Goal: Task Accomplishment & Management: Use online tool/utility

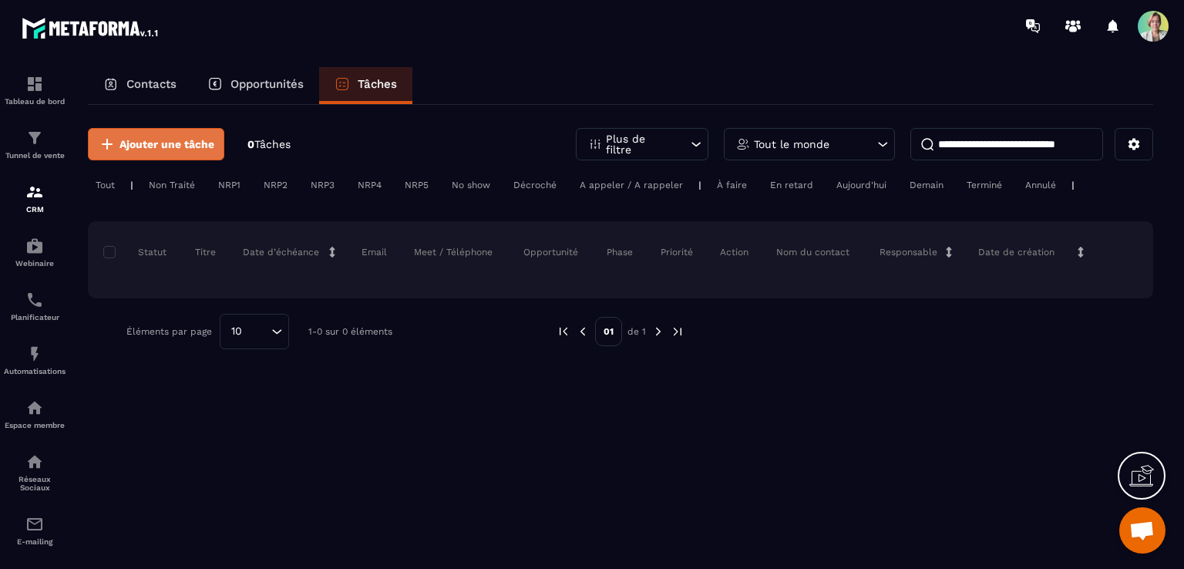
click at [186, 146] on span "Ajouter une tâche" at bounding box center [166, 143] width 95 height 15
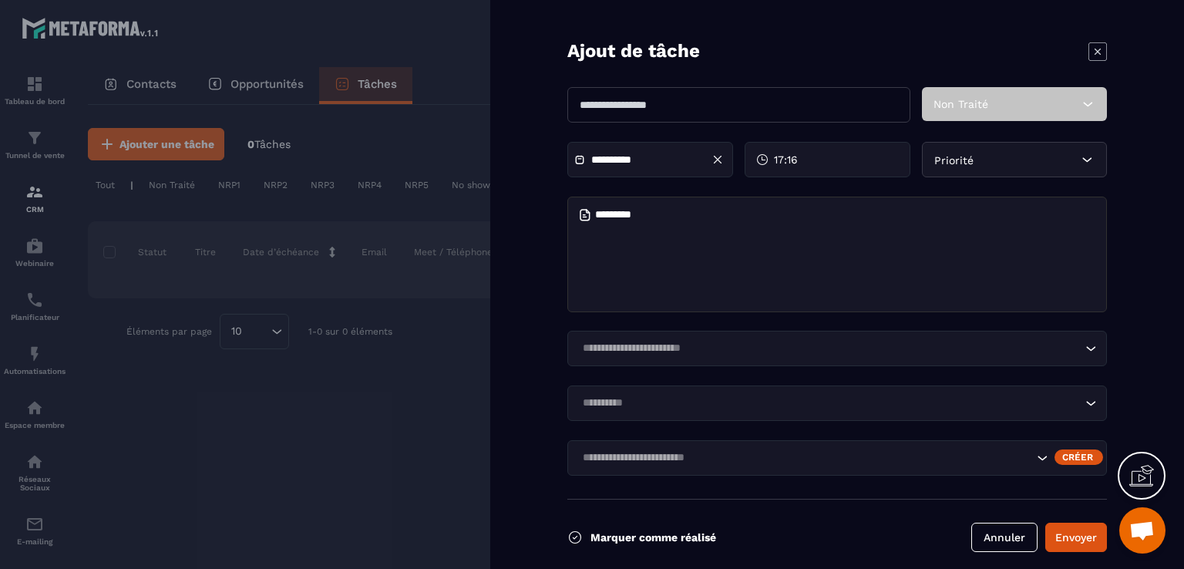
scroll to position [29, 0]
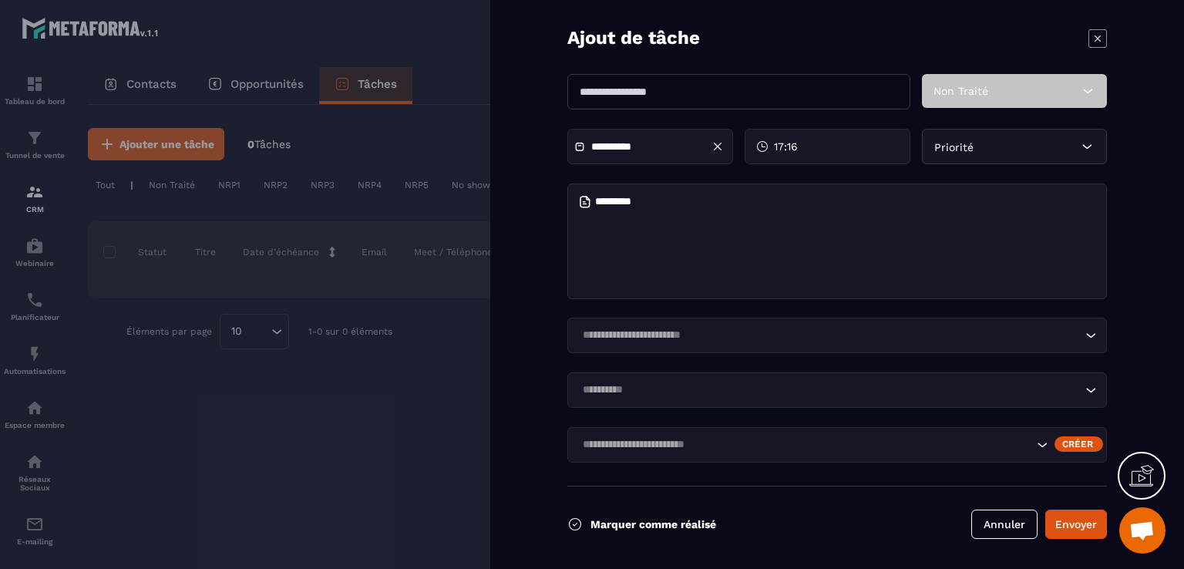
click at [1089, 35] on icon at bounding box center [1097, 38] width 18 height 18
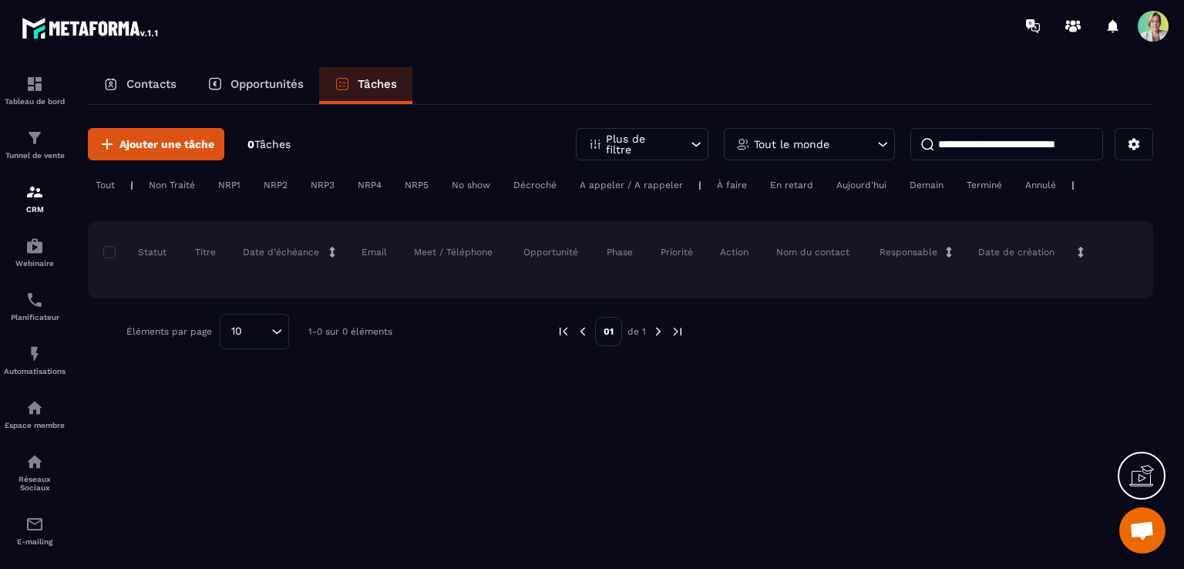
click at [150, 87] on p "Contacts" at bounding box center [151, 84] width 50 height 14
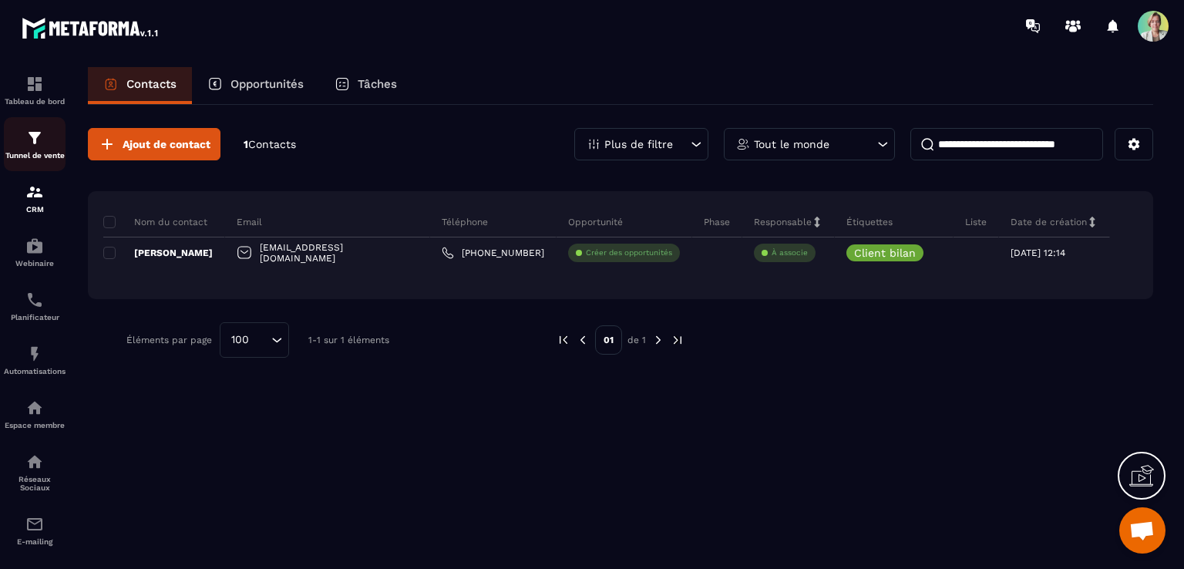
click at [55, 153] on p "Tunnel de vente" at bounding box center [35, 155] width 62 height 8
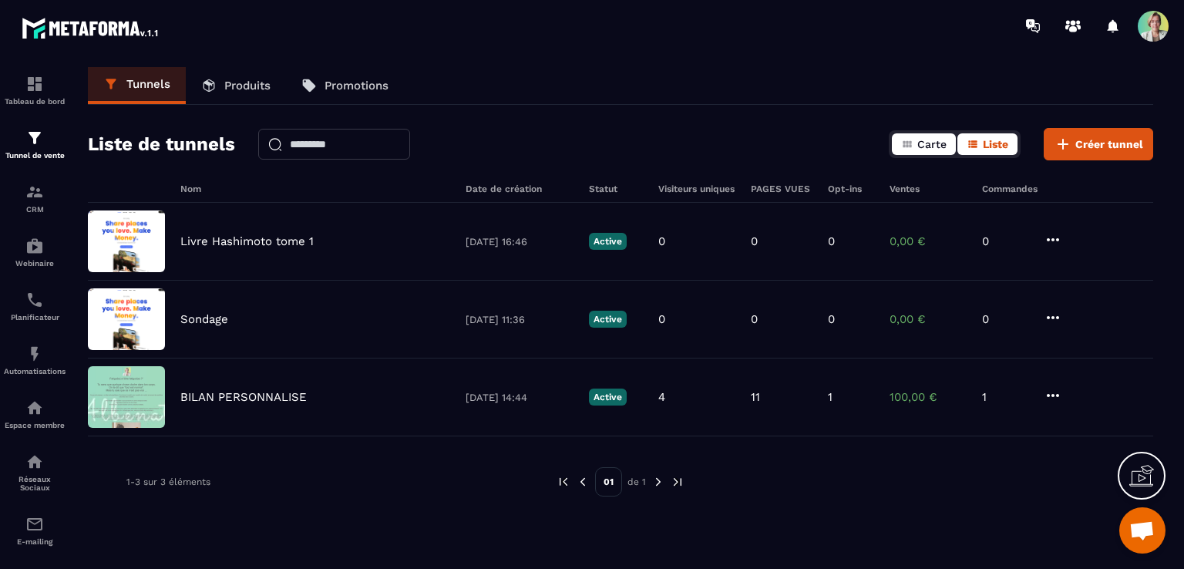
click at [916, 143] on button "Carte" at bounding box center [924, 144] width 64 height 22
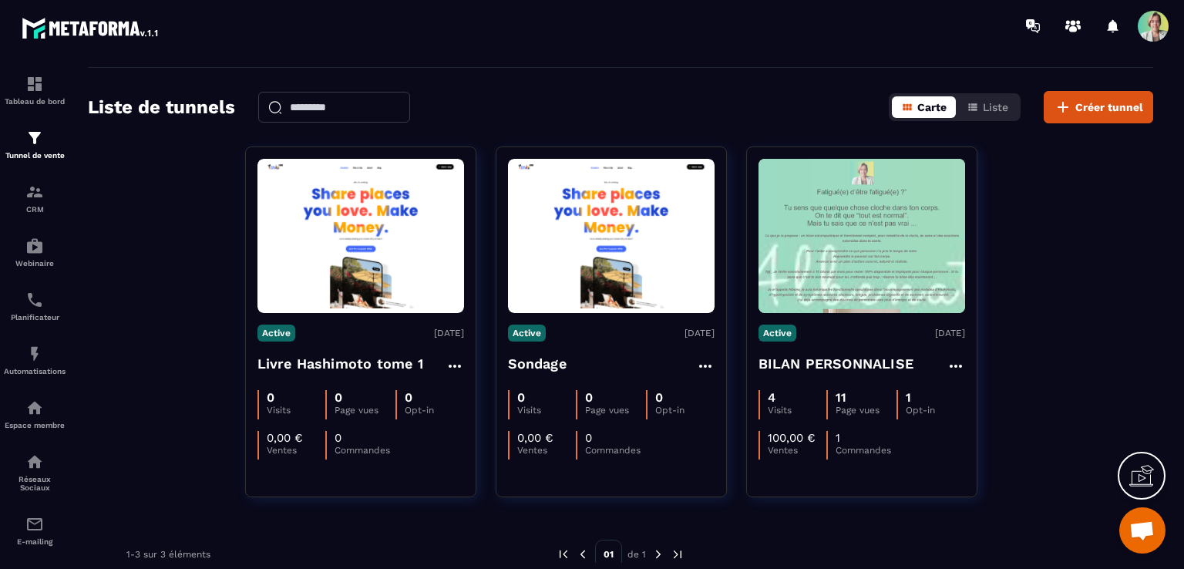
scroll to position [58, 0]
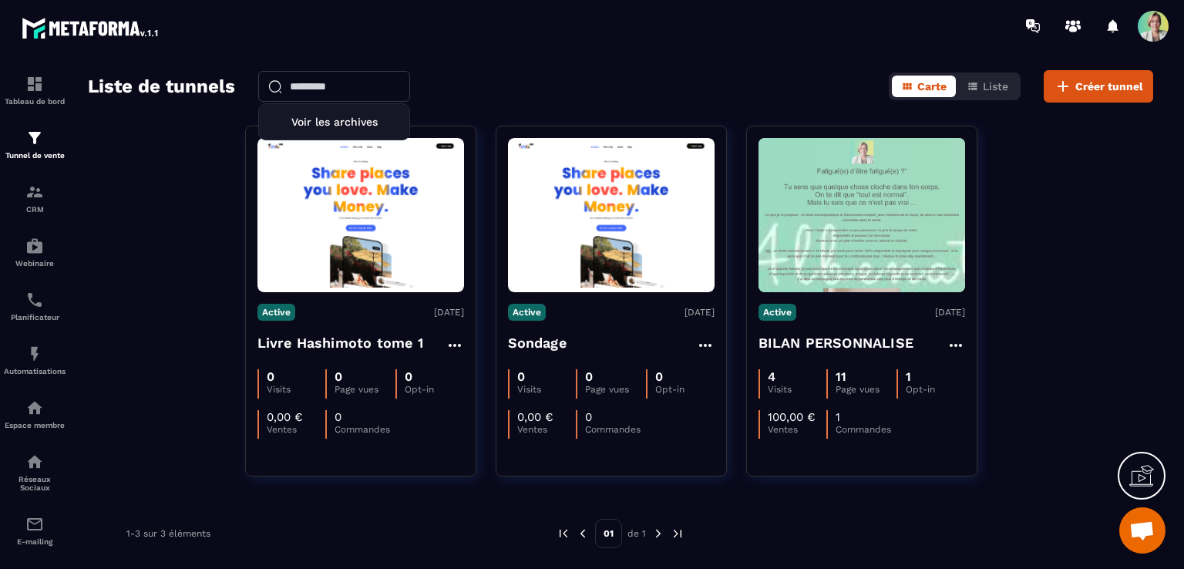
click at [314, 84] on input "text" at bounding box center [334, 86] width 152 height 31
click at [31, 101] on p "Tableau de bord" at bounding box center [35, 101] width 62 height 8
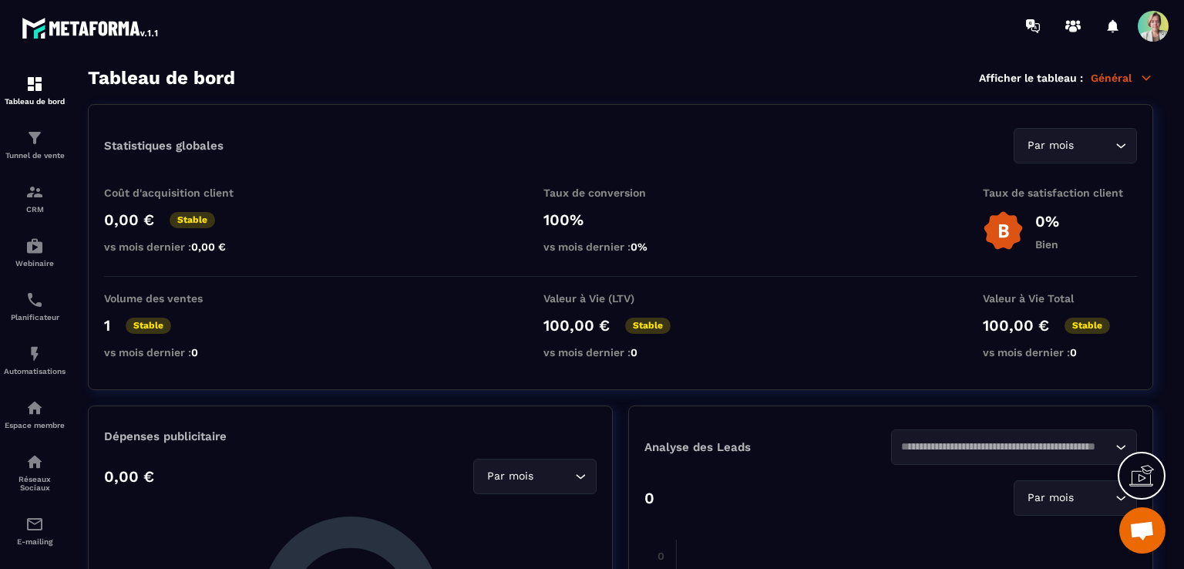
click at [1144, 82] on icon at bounding box center [1146, 78] width 14 height 14
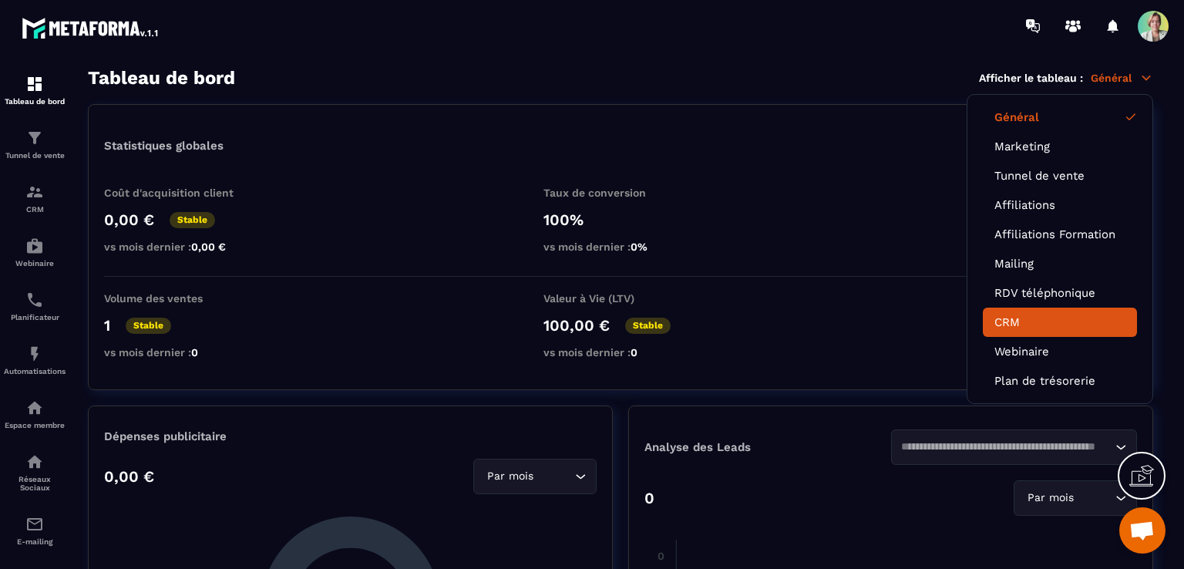
click at [1013, 322] on link "CRM" at bounding box center [1059, 322] width 131 height 14
click at [1007, 321] on link "CRM" at bounding box center [1059, 322] width 131 height 14
click at [1000, 316] on link "CRM" at bounding box center [1059, 322] width 131 height 14
click at [1008, 319] on link "CRM" at bounding box center [1059, 322] width 131 height 14
click at [1148, 78] on icon at bounding box center [1146, 78] width 8 height 4
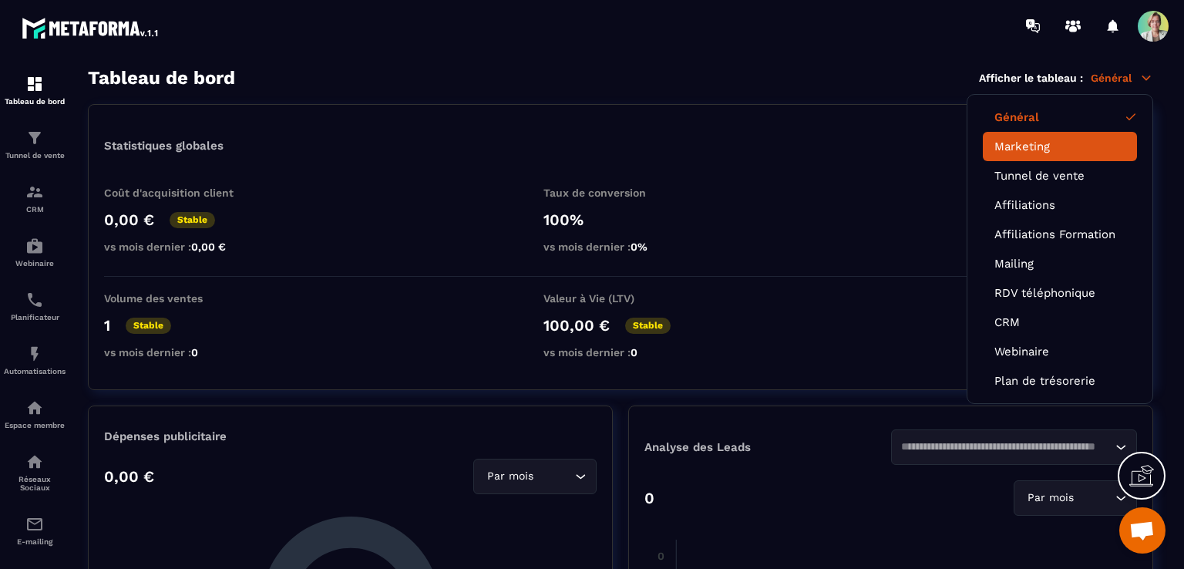
click at [1056, 150] on link "Marketing" at bounding box center [1059, 146] width 131 height 14
click at [1040, 149] on link "Marketing" at bounding box center [1059, 146] width 131 height 14
drag, startPoint x: 1040, startPoint y: 176, endPoint x: 1135, endPoint y: 66, distance: 145.9
click at [1042, 176] on link "Tunnel de vente" at bounding box center [1059, 176] width 131 height 14
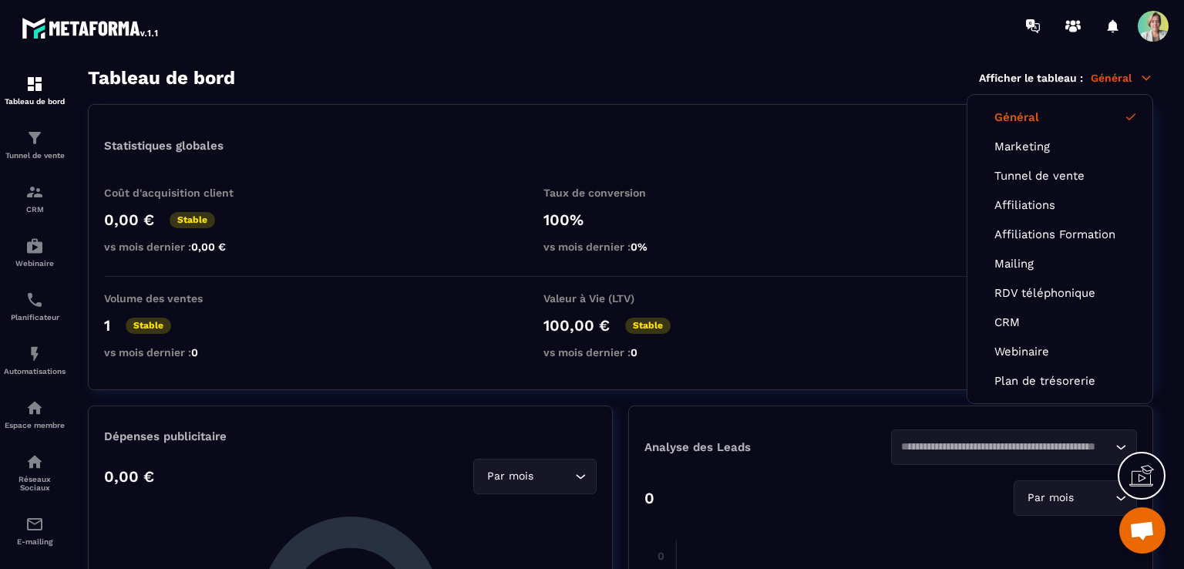
click at [1149, 29] on span at bounding box center [1152, 26] width 31 height 31
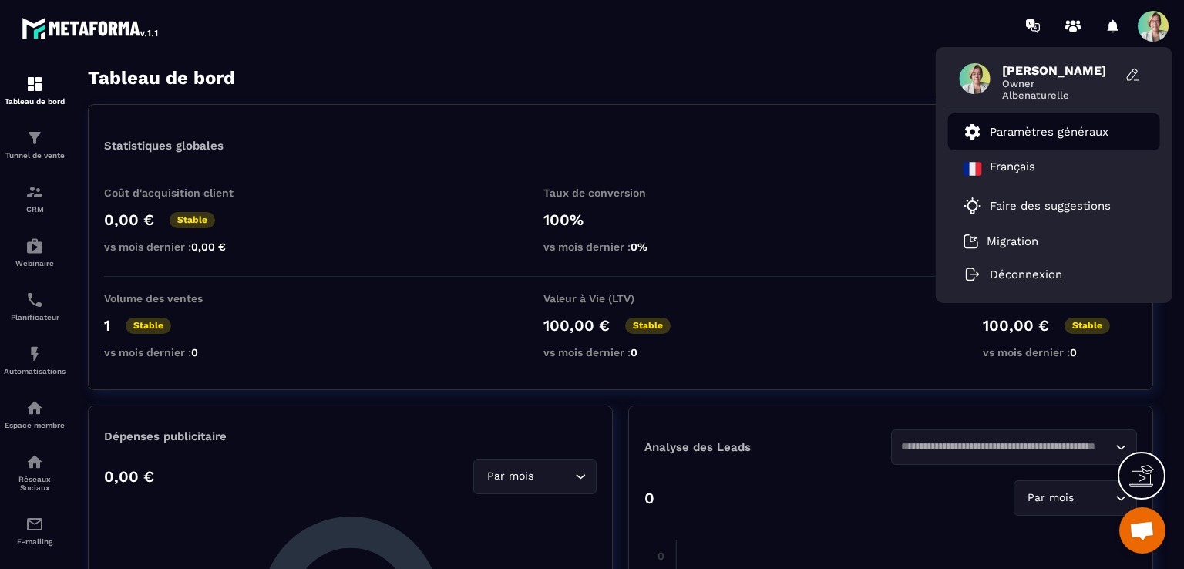
click at [1036, 136] on p "Paramètres généraux" at bounding box center [1049, 132] width 119 height 14
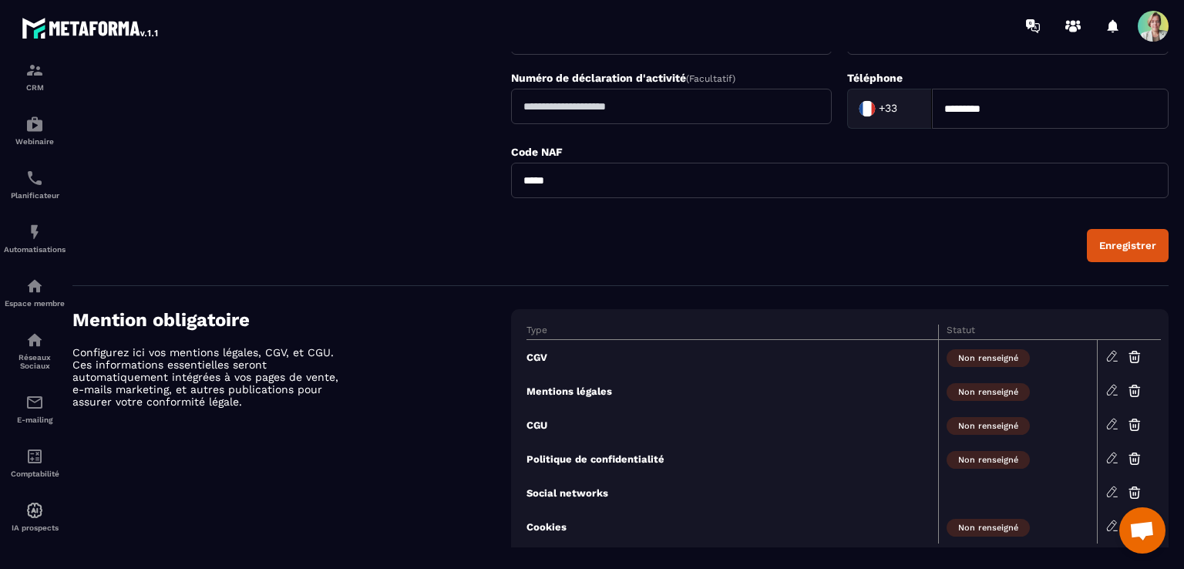
scroll to position [539, 0]
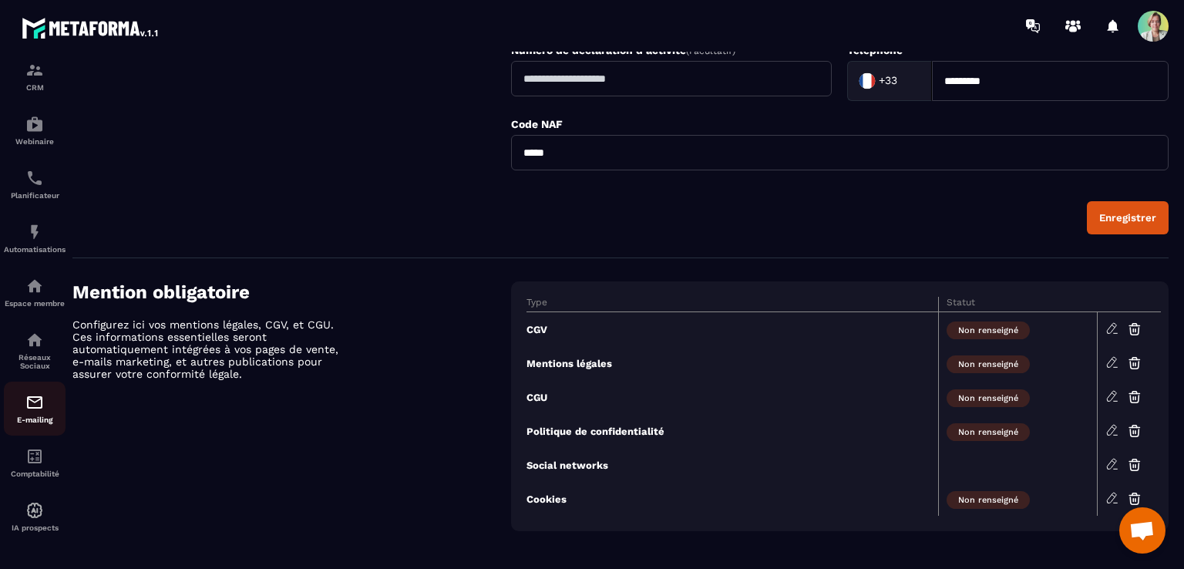
click at [45, 410] on div "E-mailing" at bounding box center [35, 408] width 62 height 31
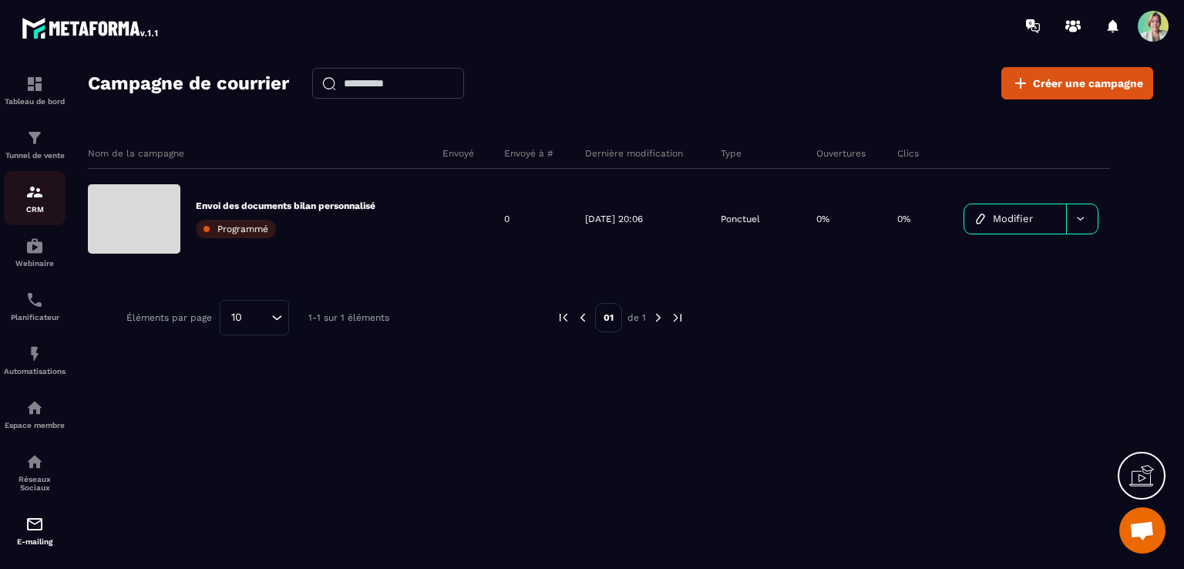
click at [43, 201] on div "CRM" at bounding box center [35, 198] width 62 height 31
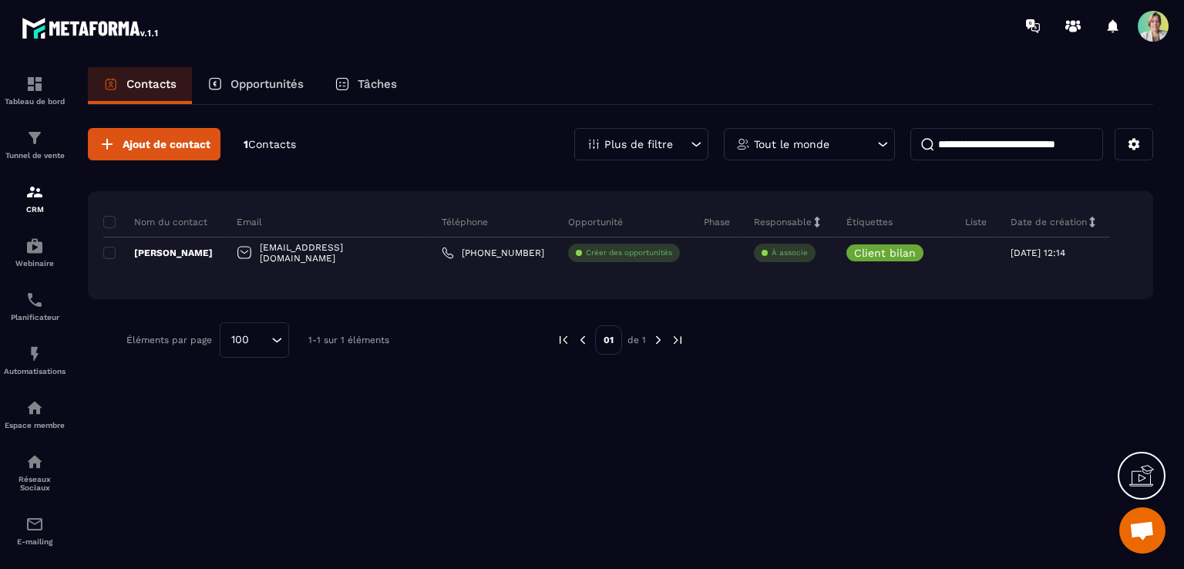
click at [1137, 525] on span "Ouvrir le chat" at bounding box center [1141, 532] width 25 height 22
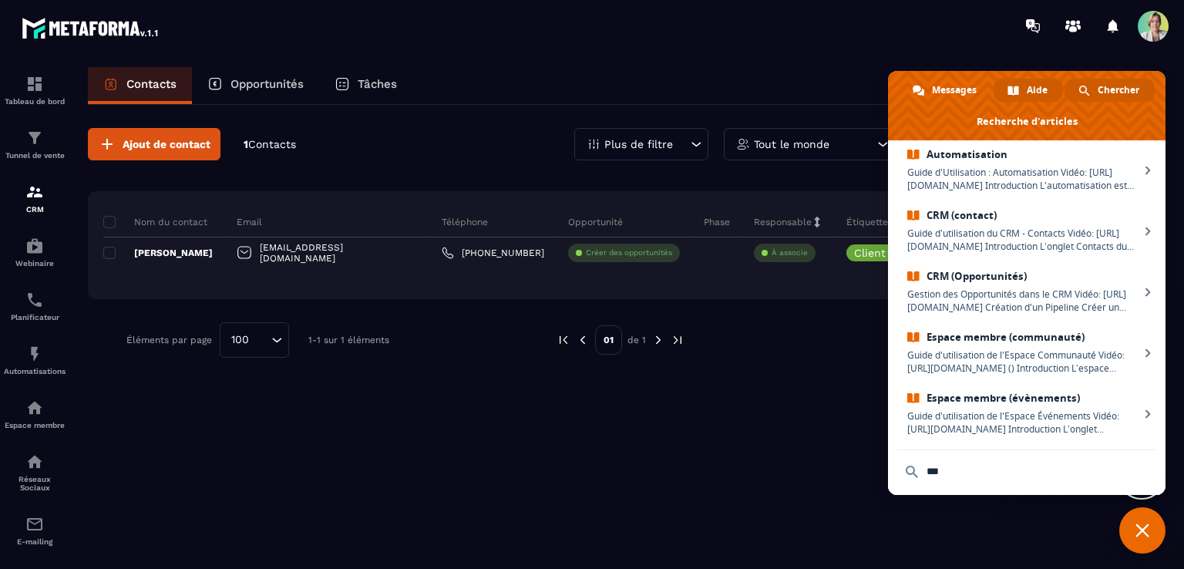
click at [1105, 87] on span "Chercher" at bounding box center [1118, 90] width 42 height 23
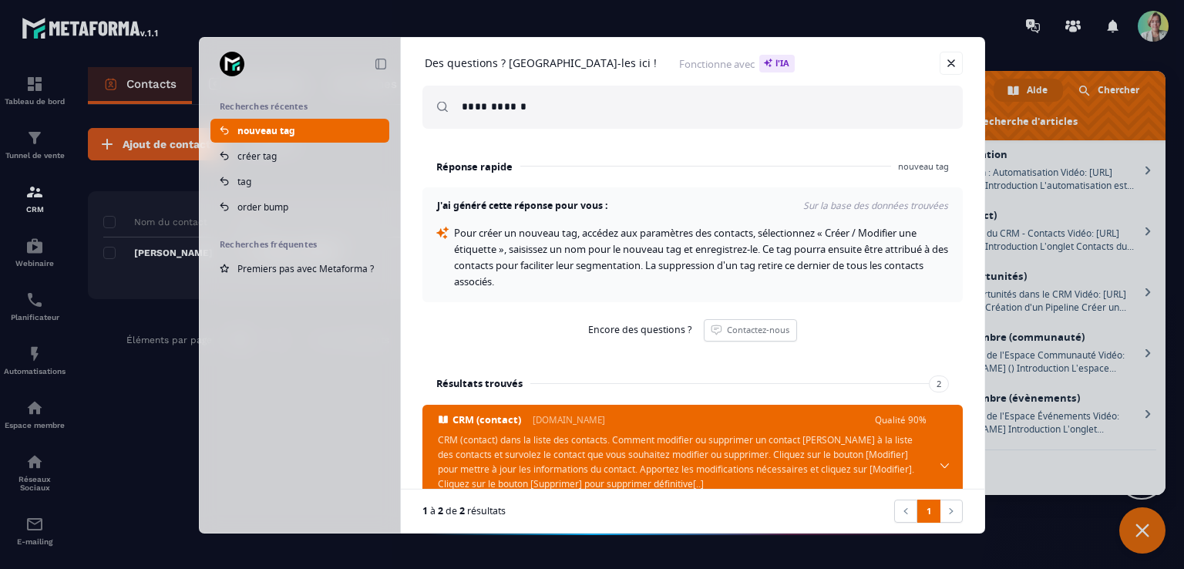
drag, startPoint x: 527, startPoint y: 106, endPoint x: 506, endPoint y: 106, distance: 20.8
click at [506, 106] on input "**********" at bounding box center [706, 107] width 489 height 43
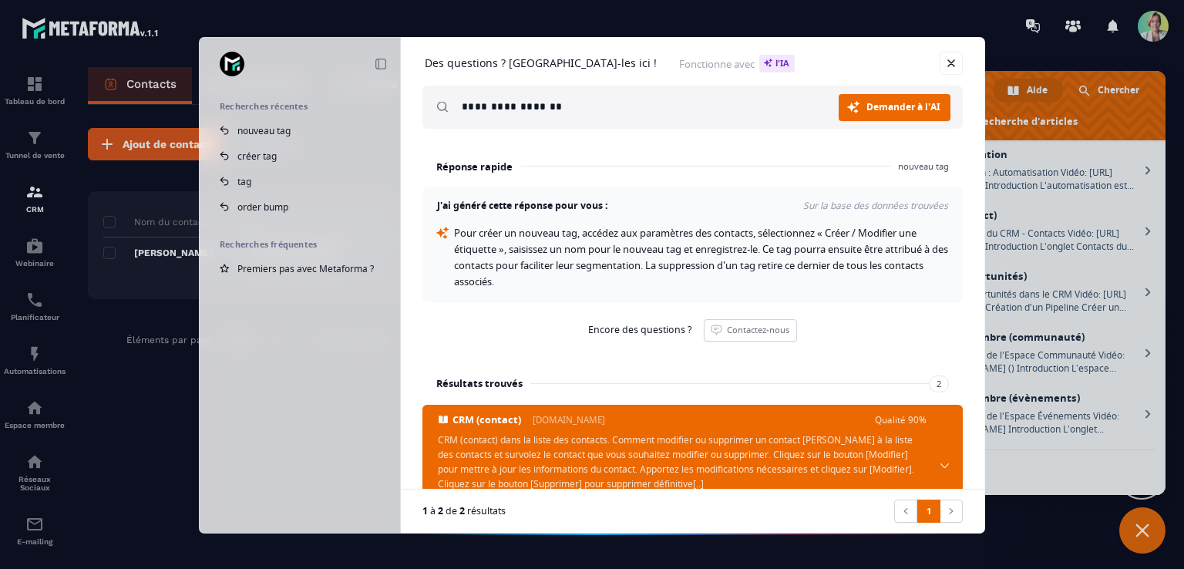
type input "**********"
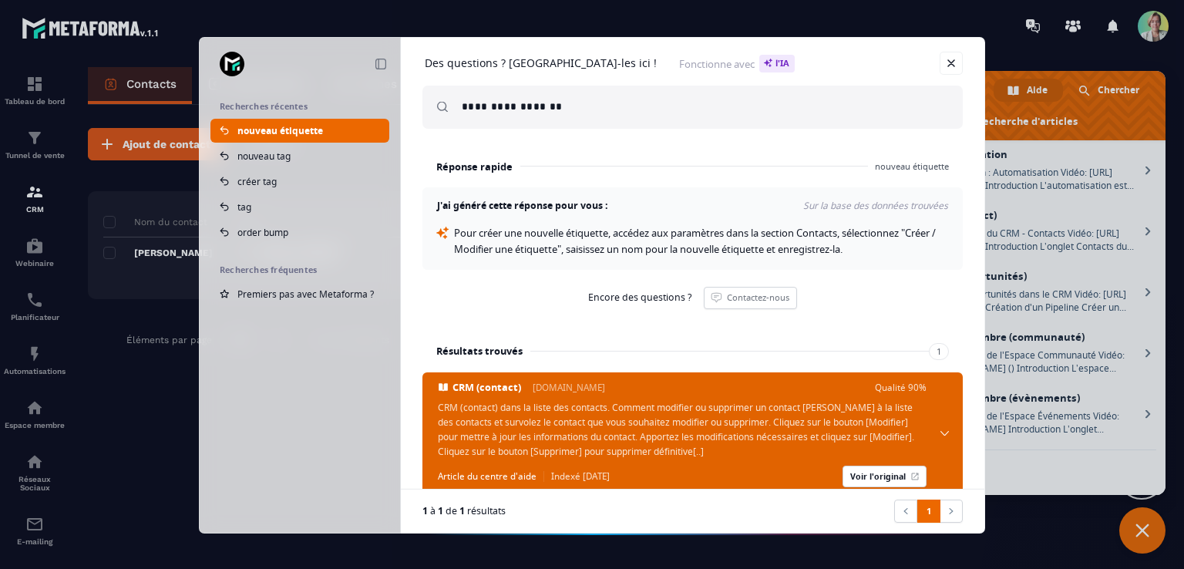
scroll to position [37, 0]
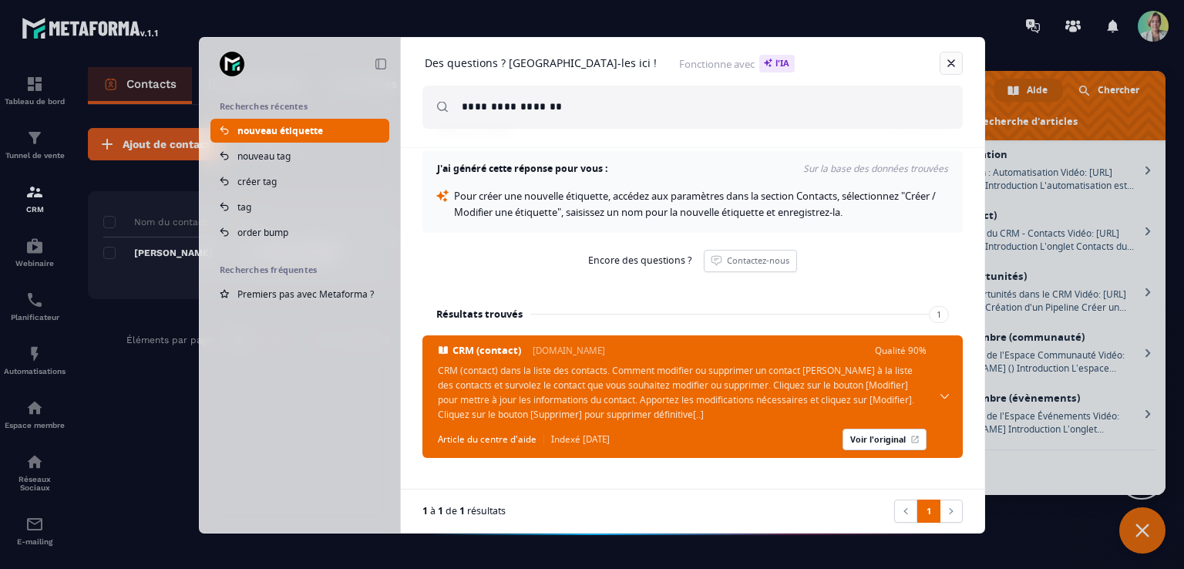
click at [951, 59] on link at bounding box center [950, 63] width 23 height 23
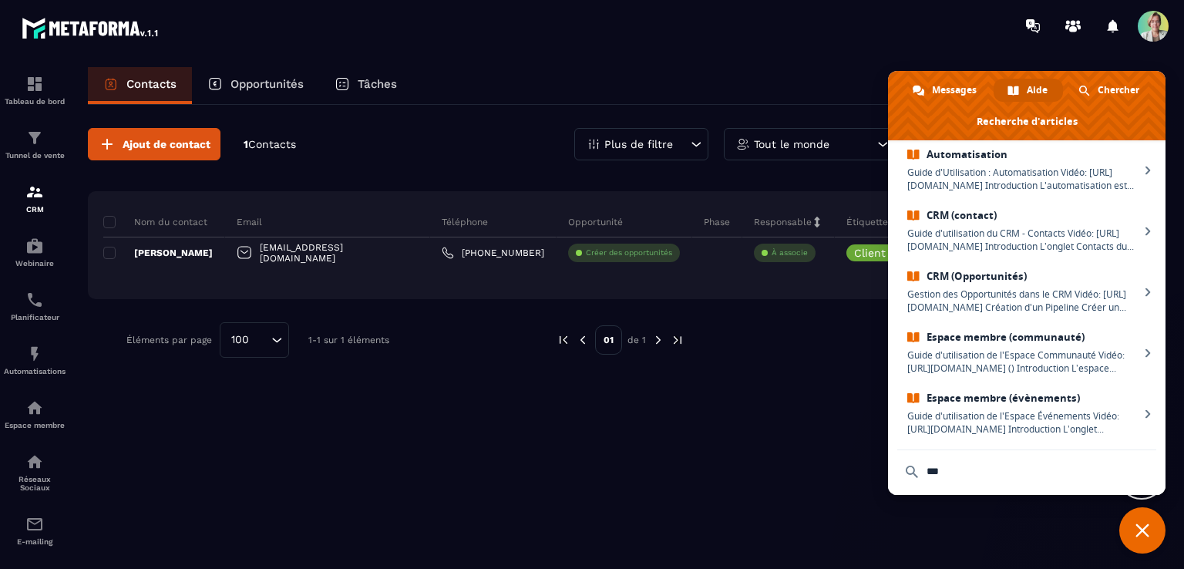
click at [932, 29] on div at bounding box center [682, 26] width 1003 height 52
click at [1137, 521] on span "Fermer le chat" at bounding box center [1142, 530] width 46 height 46
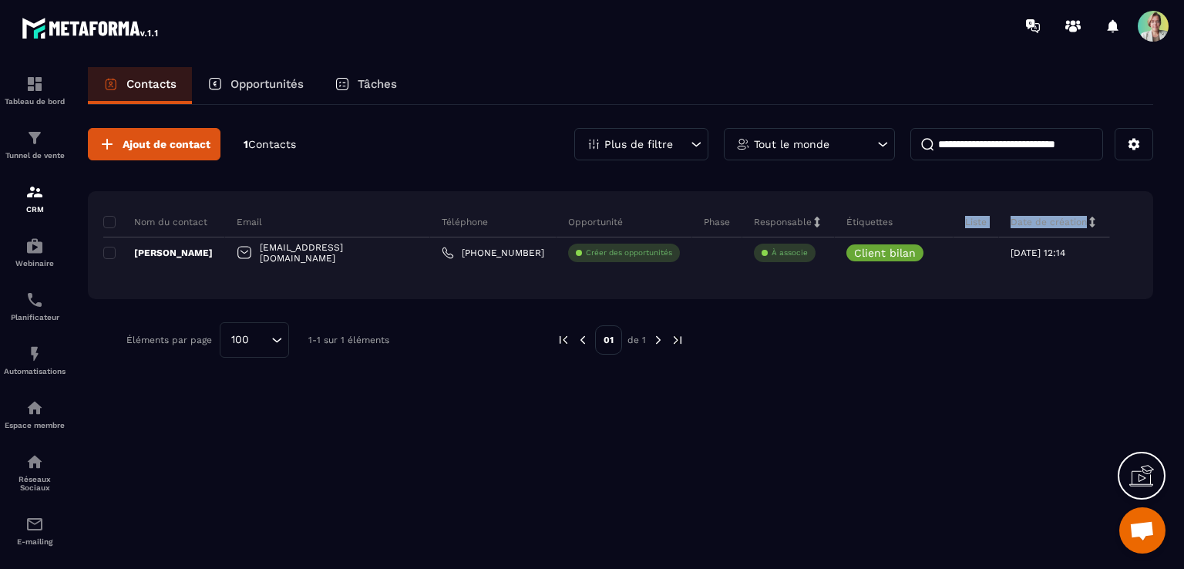
drag, startPoint x: 936, startPoint y: 217, endPoint x: 1154, endPoint y: 213, distance: 218.1
click at [1154, 213] on div "Contacts Opportunités Tâches Ajout de contact 1 Contacts Plus de filtre Tout le…" at bounding box center [620, 332] width 1096 height 530
click at [1149, 32] on span at bounding box center [1152, 26] width 31 height 31
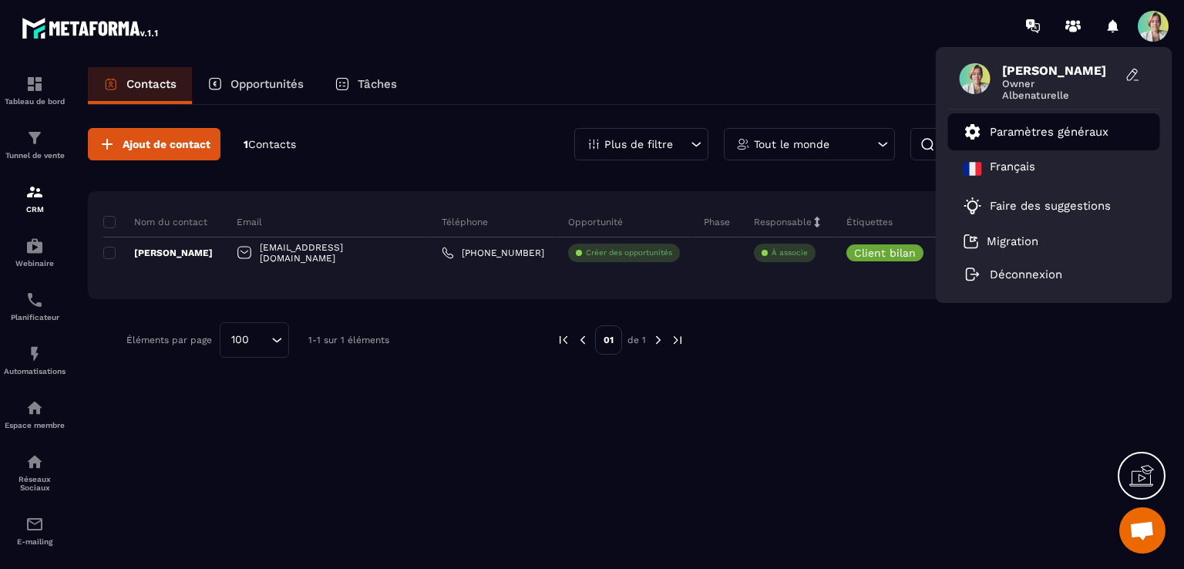
click at [1095, 131] on p "Paramètres généraux" at bounding box center [1049, 132] width 119 height 14
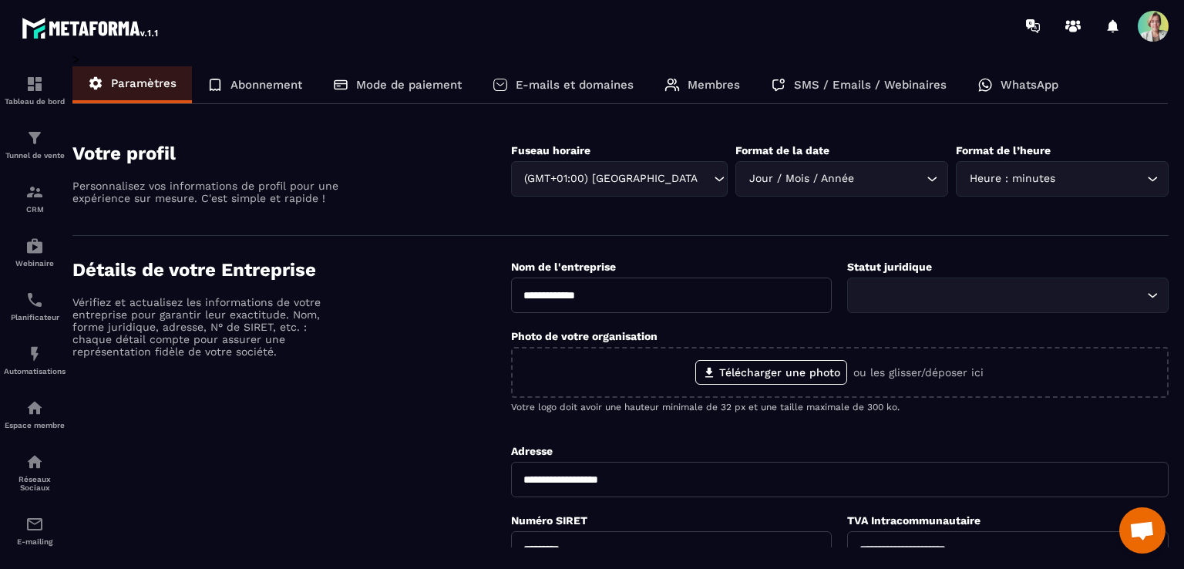
click at [719, 85] on p "Membres" at bounding box center [713, 85] width 52 height 14
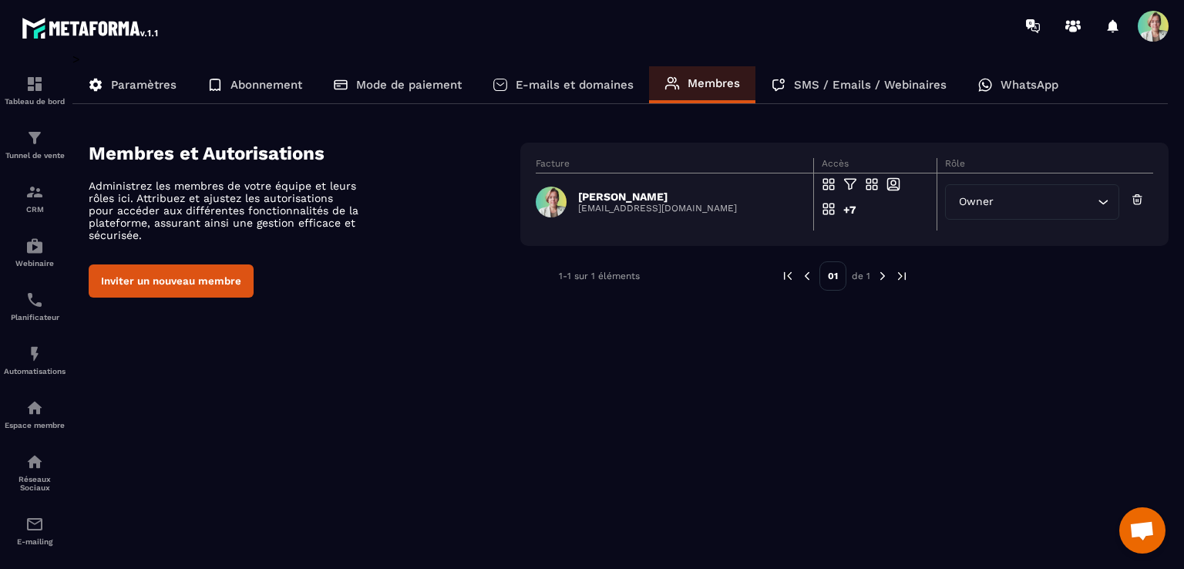
click at [1144, 31] on span at bounding box center [1152, 26] width 31 height 31
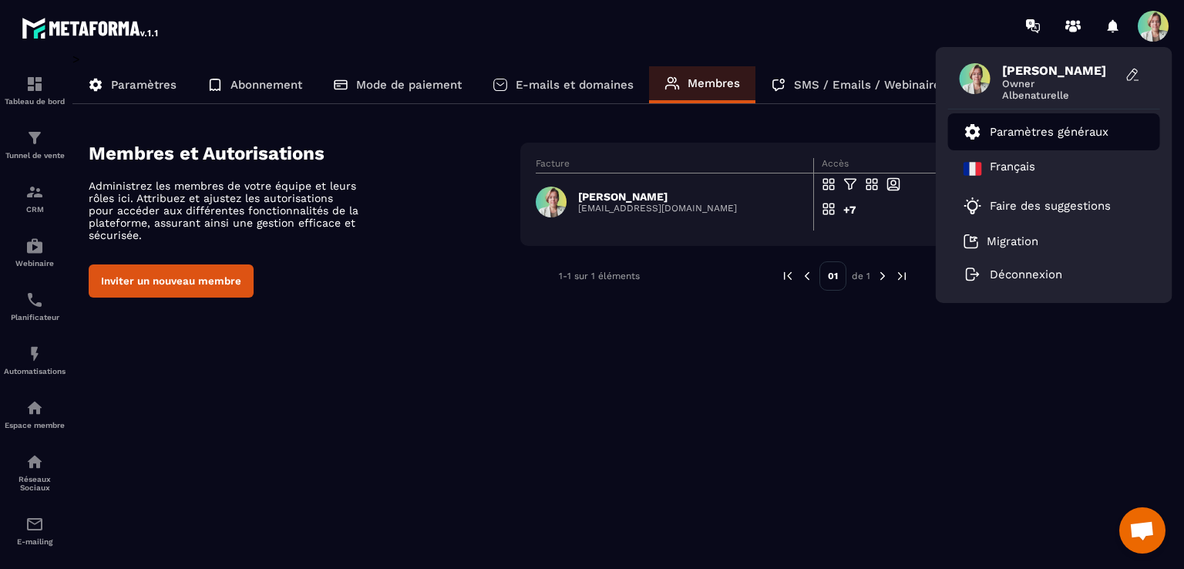
click at [1054, 133] on p "Paramètres généraux" at bounding box center [1049, 132] width 119 height 14
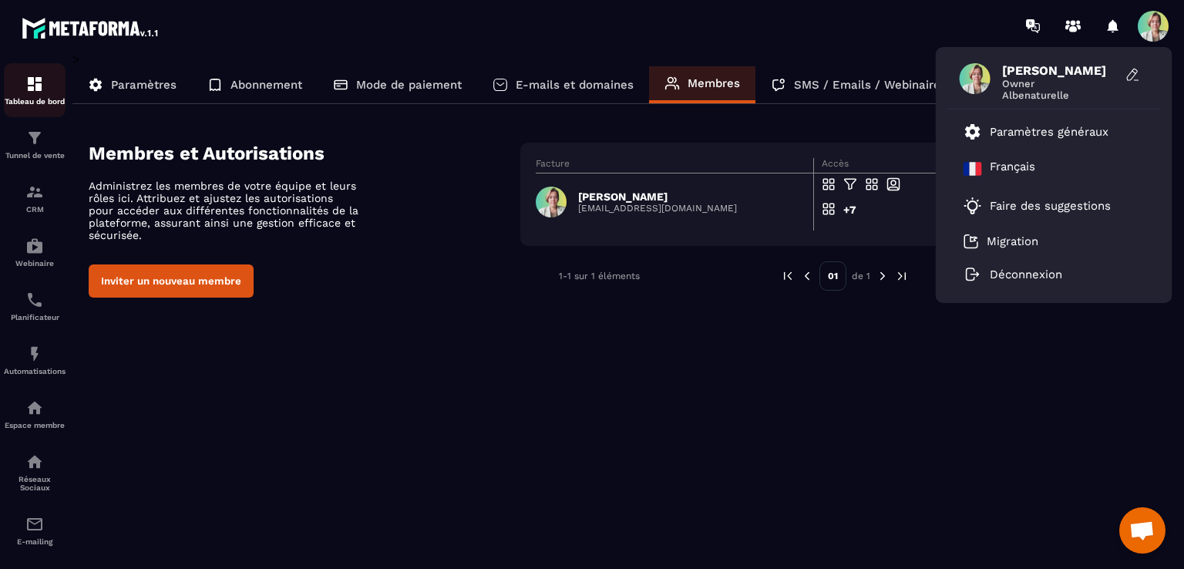
click at [40, 99] on p "Tableau de bord" at bounding box center [35, 101] width 62 height 8
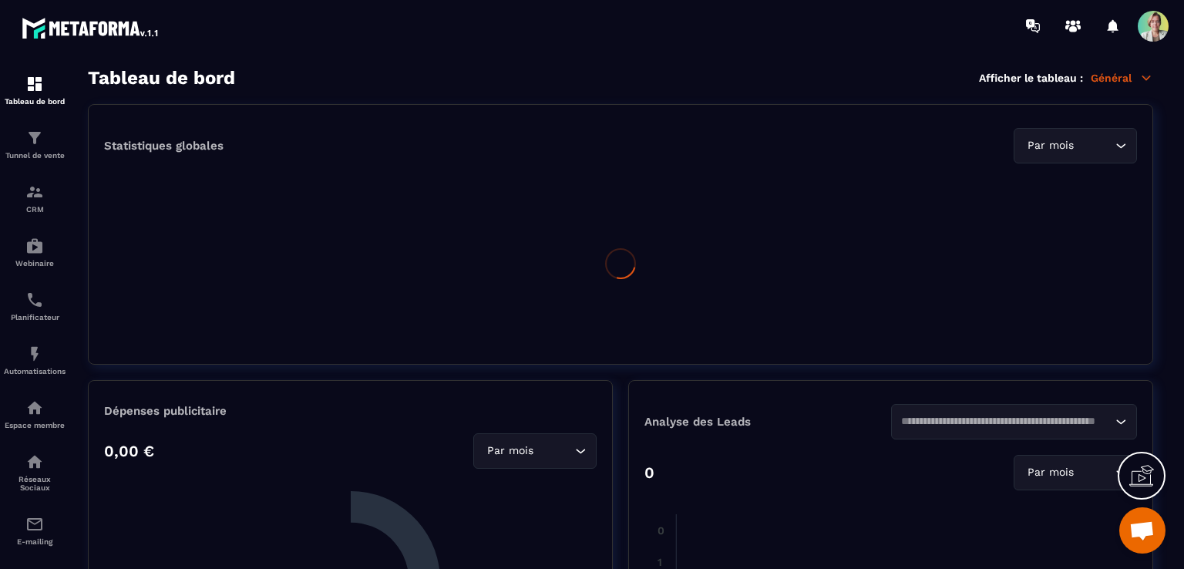
click at [1124, 76] on p "Général" at bounding box center [1121, 78] width 62 height 14
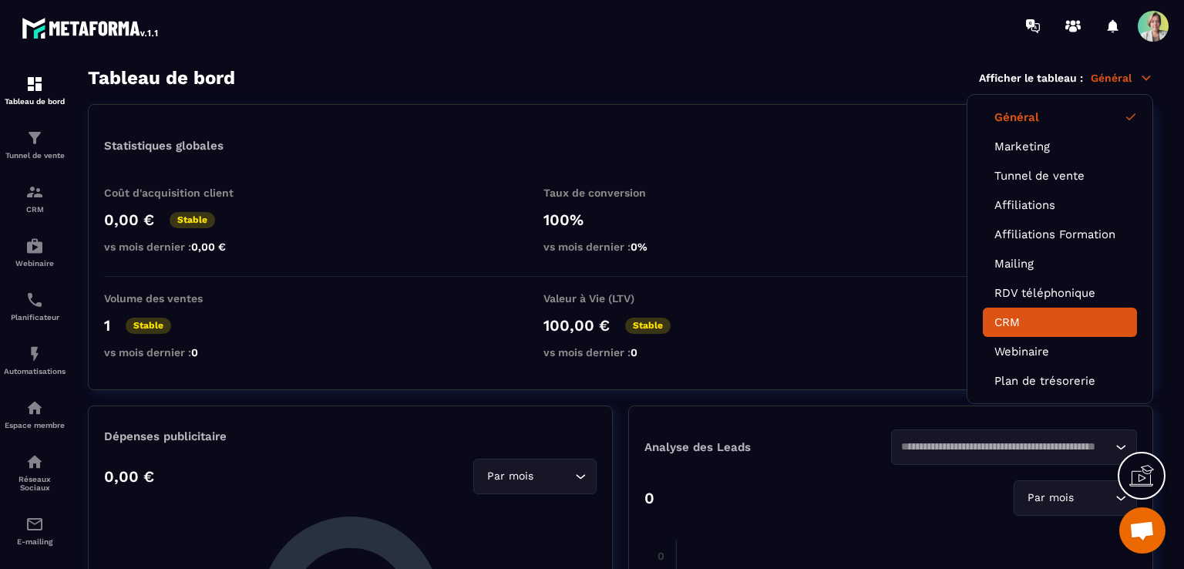
click at [1005, 321] on link "CRM" at bounding box center [1059, 322] width 131 height 14
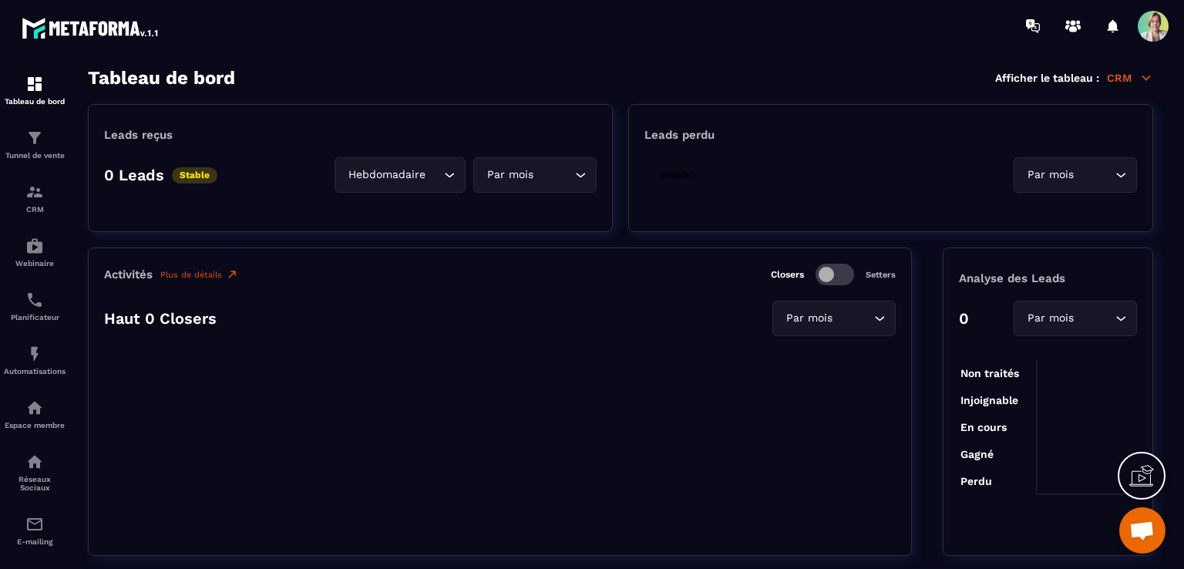
click at [1120, 535] on span "Ouvrir le chat" at bounding box center [1142, 530] width 46 height 46
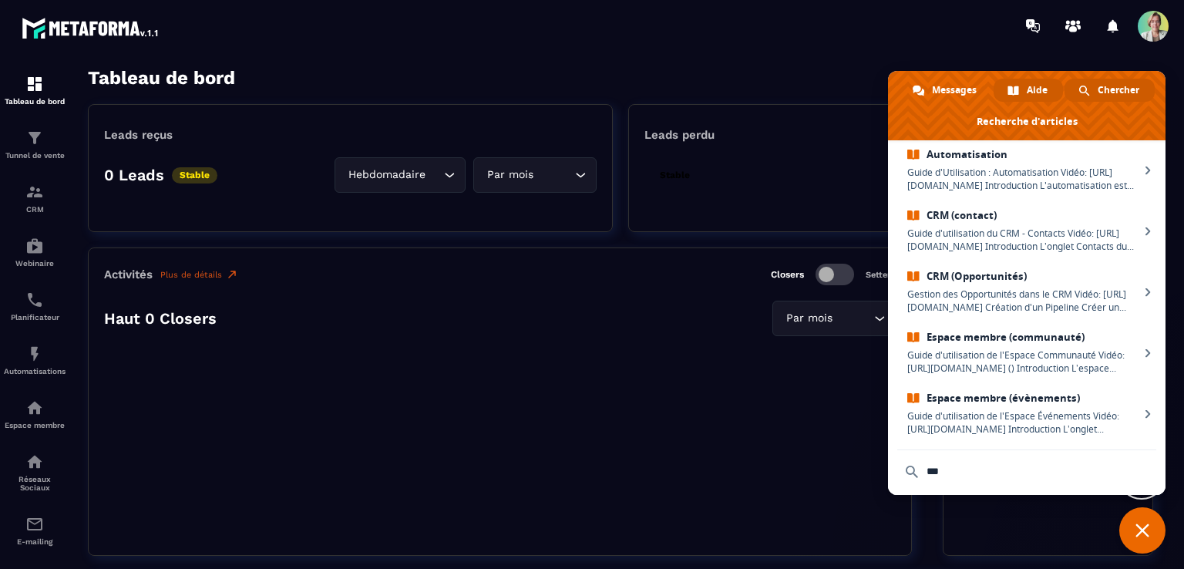
click at [1118, 86] on span "Chercher" at bounding box center [1118, 90] width 42 height 23
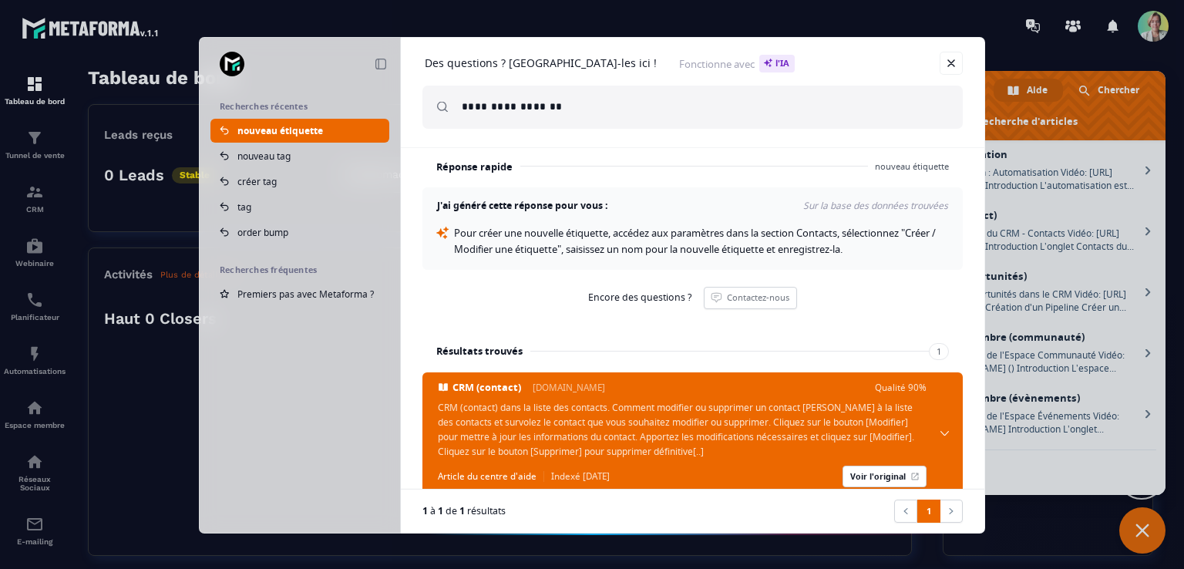
click at [30, 208] on div "**********" at bounding box center [592, 284] width 1184 height 569
click at [951, 62] on link at bounding box center [950, 63] width 23 height 23
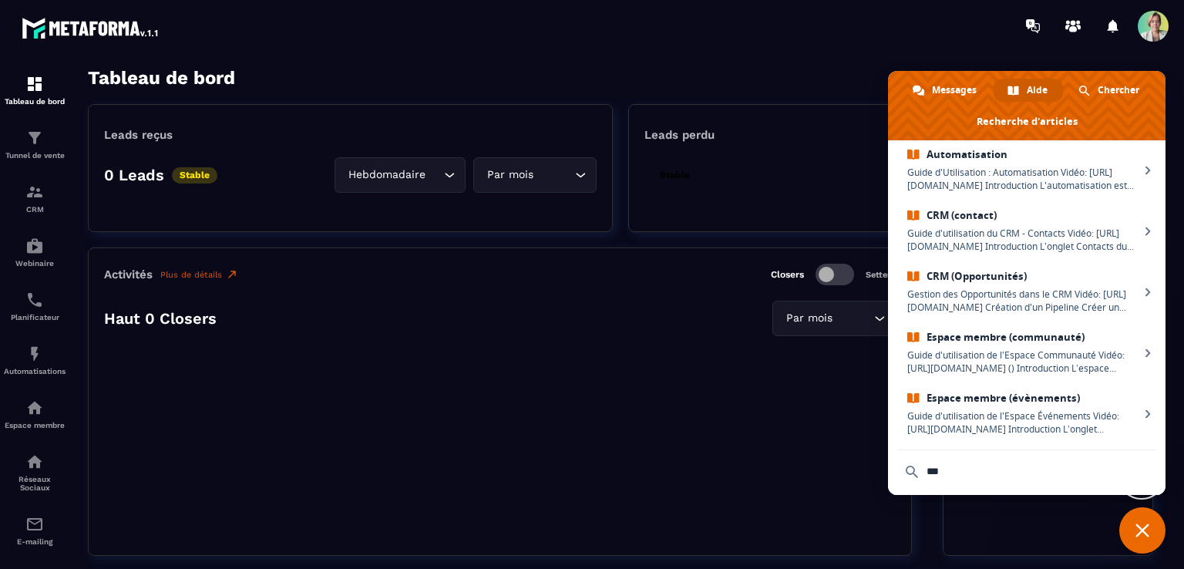
click at [1134, 530] on span "Fermer le chat" at bounding box center [1142, 530] width 46 height 46
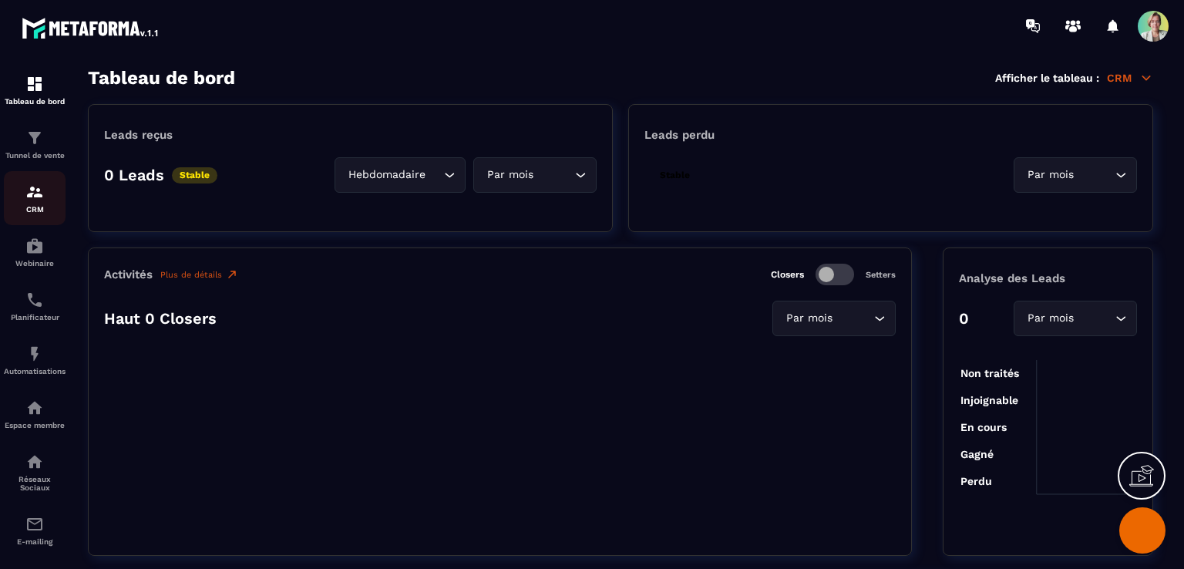
click at [37, 204] on div "CRM" at bounding box center [35, 198] width 62 height 31
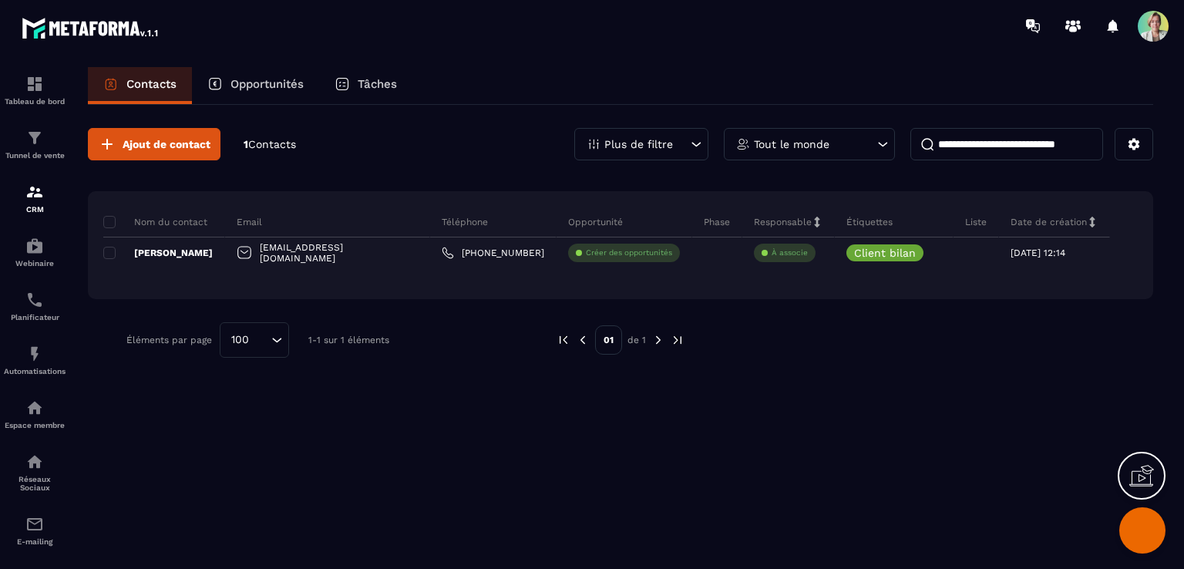
click at [144, 85] on p "Contacts" at bounding box center [151, 84] width 50 height 14
click at [1134, 146] on span at bounding box center [1026, 116] width 277 height 69
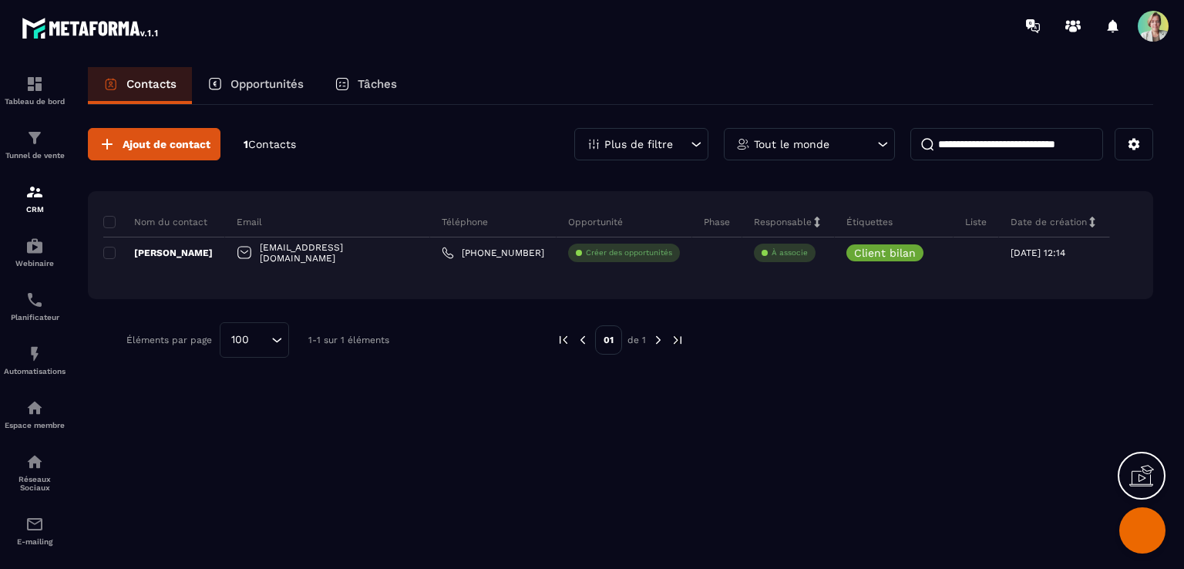
click at [1135, 143] on span at bounding box center [1026, 116] width 277 height 69
click at [1133, 146] on span at bounding box center [1026, 116] width 277 height 69
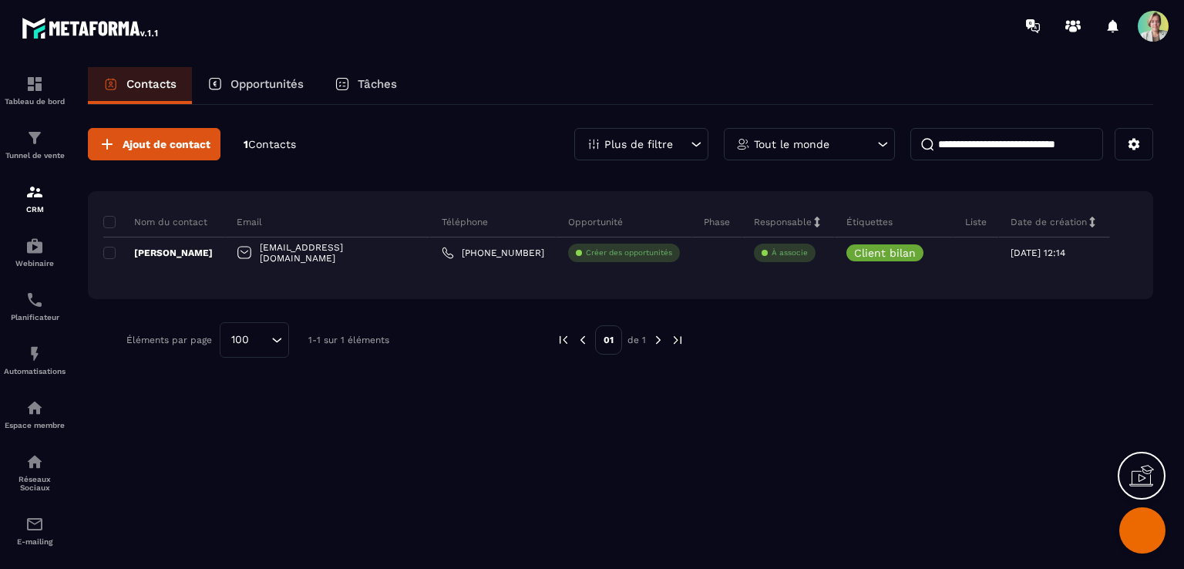
click at [1133, 146] on span at bounding box center [1026, 116] width 277 height 69
click at [1138, 144] on icon at bounding box center [1134, 144] width 14 height 14
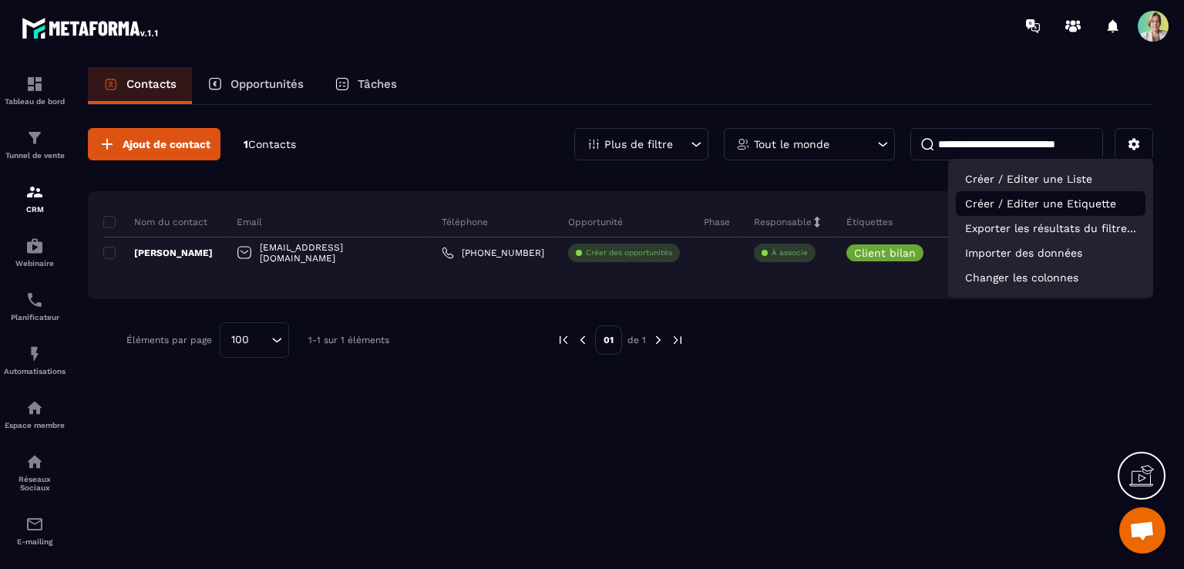
click at [1104, 203] on p "Créer / Editer une Etiquette" at bounding box center [1051, 203] width 190 height 25
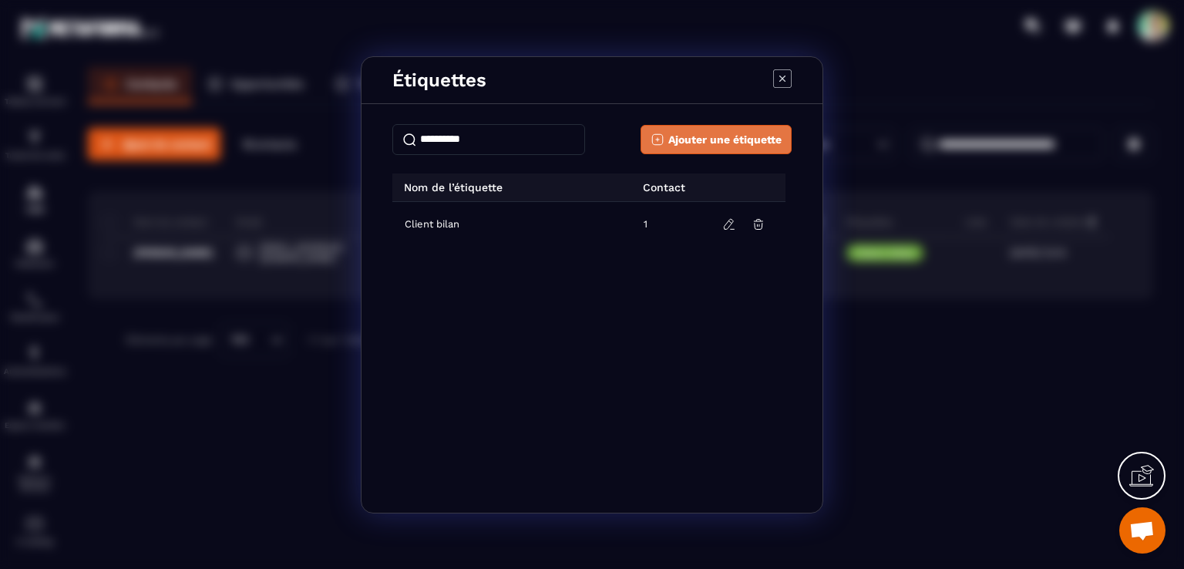
click at [705, 133] on span "Ajouter une étiquette" at bounding box center [724, 139] width 113 height 15
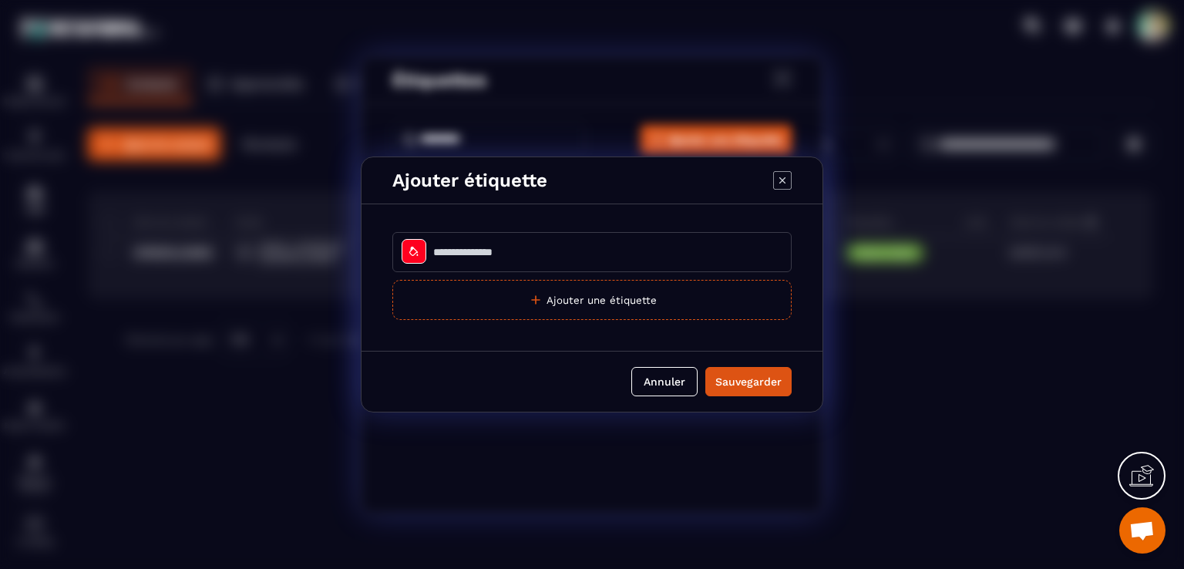
click at [530, 250] on input "Modal window" at bounding box center [591, 252] width 399 height 40
drag, startPoint x: 555, startPoint y: 250, endPoint x: 564, endPoint y: 252, distance: 9.4
click at [564, 252] on input "**********" at bounding box center [591, 252] width 399 height 40
type input "**********"
click at [731, 380] on div "Sauvegarder" at bounding box center [748, 381] width 66 height 15
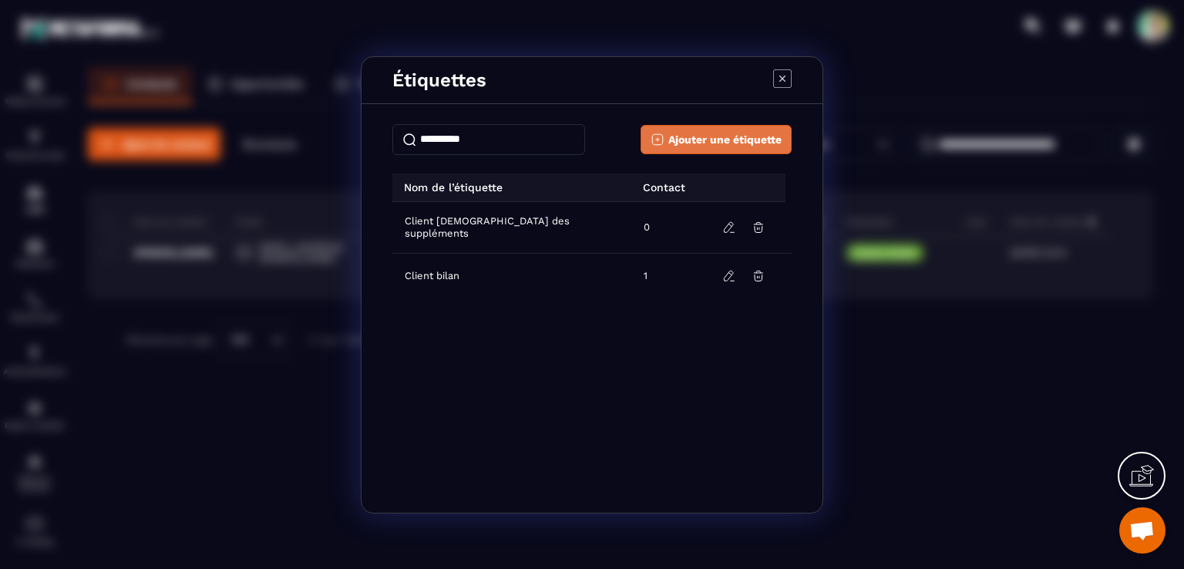
click at [672, 136] on span "Ajouter une étiquette" at bounding box center [724, 139] width 113 height 15
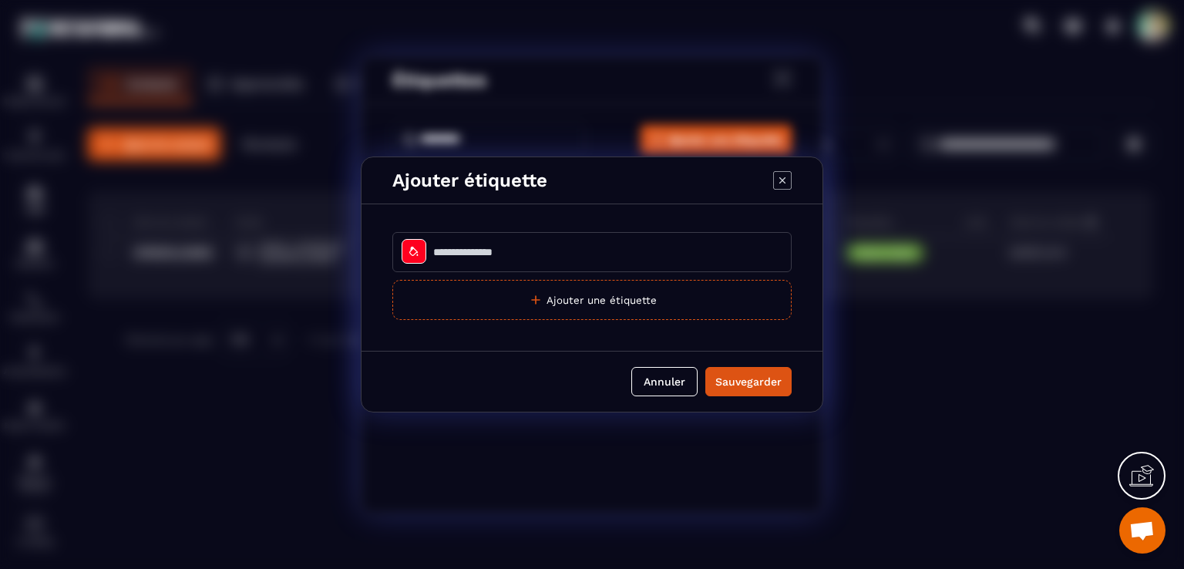
click at [520, 247] on input "Modal window" at bounding box center [591, 252] width 399 height 40
type input "**********"
click at [761, 380] on div "Sauvegarder" at bounding box center [748, 381] width 66 height 15
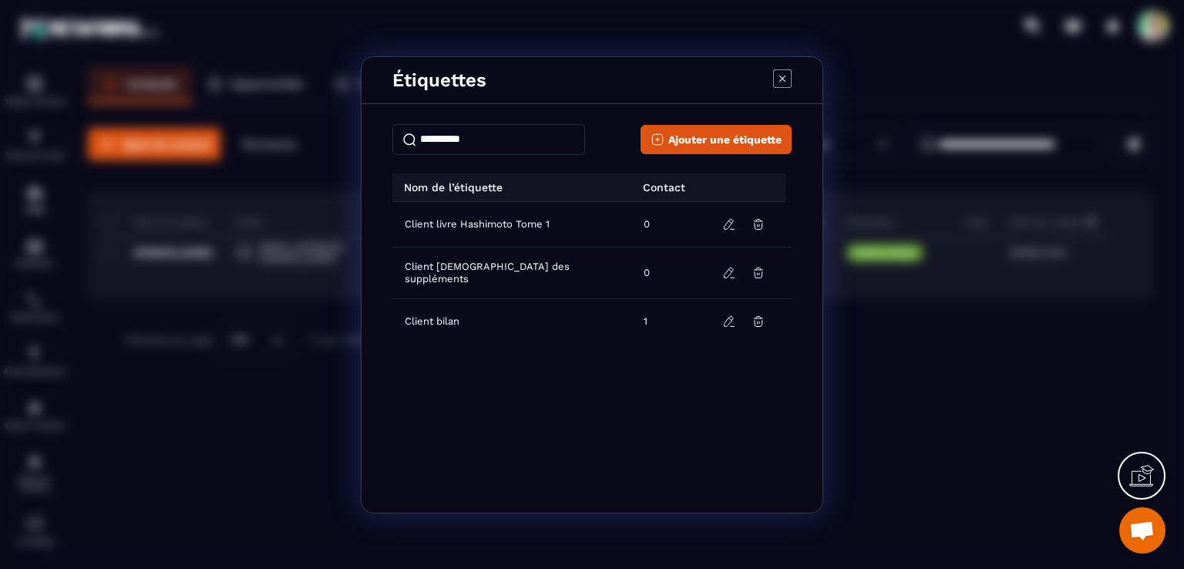
click at [785, 79] on icon "Modal window" at bounding box center [782, 78] width 18 height 18
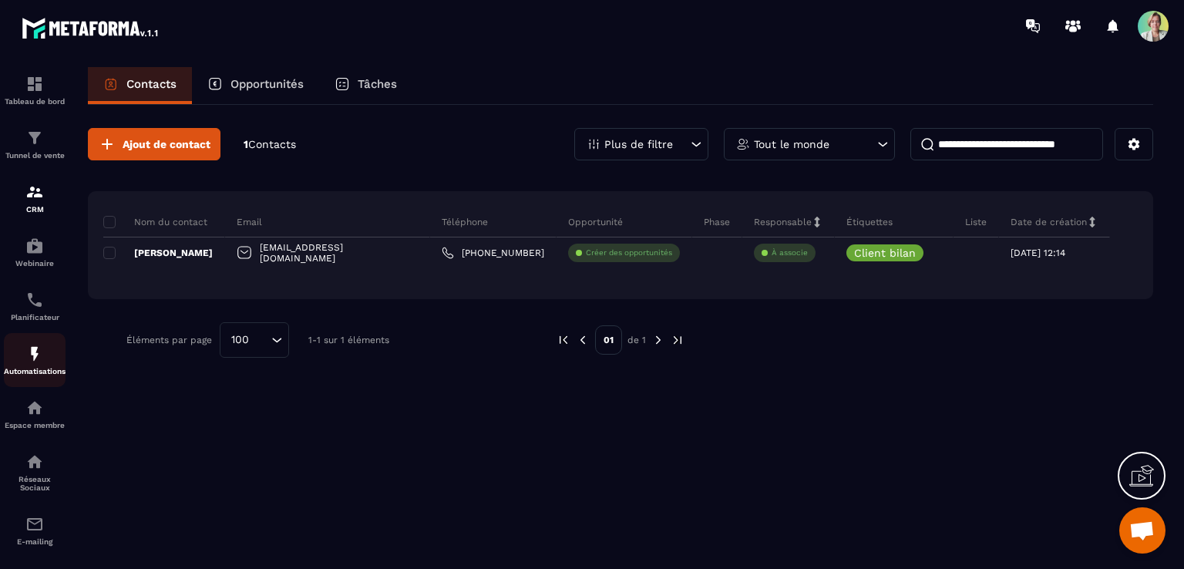
click at [34, 371] on p "Automatisations" at bounding box center [35, 371] width 62 height 8
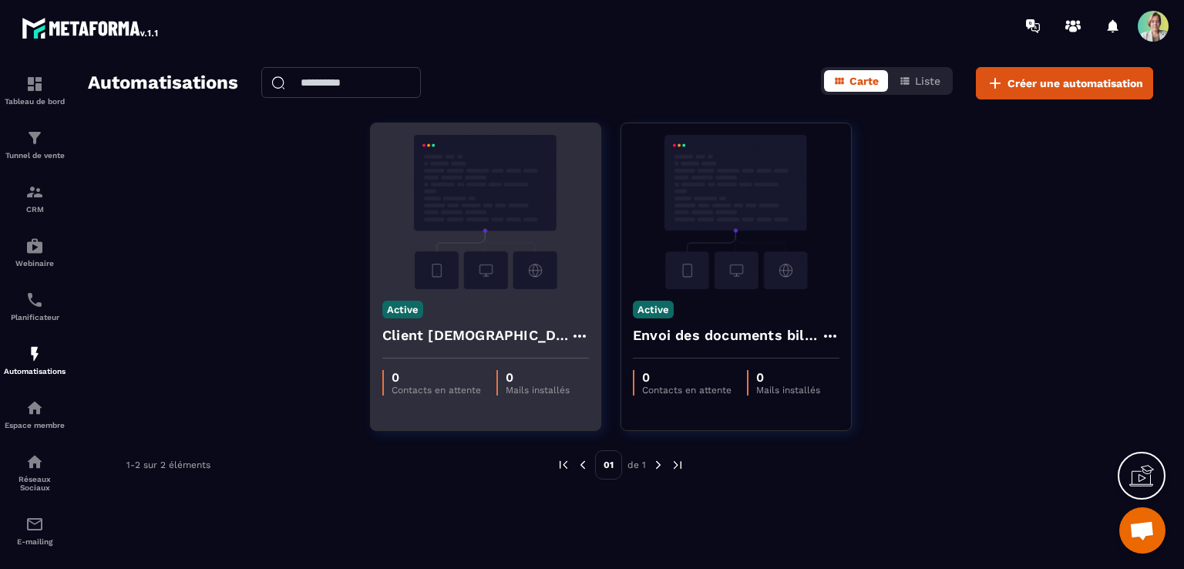
click at [480, 185] on img at bounding box center [485, 212] width 207 height 154
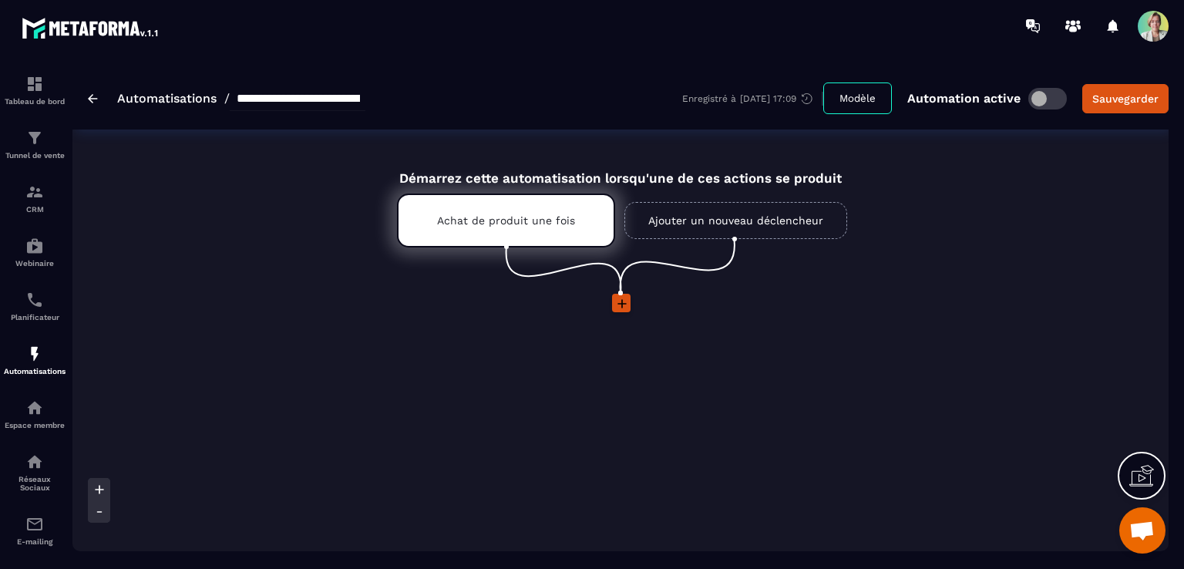
click at [623, 300] on icon at bounding box center [621, 303] width 15 height 15
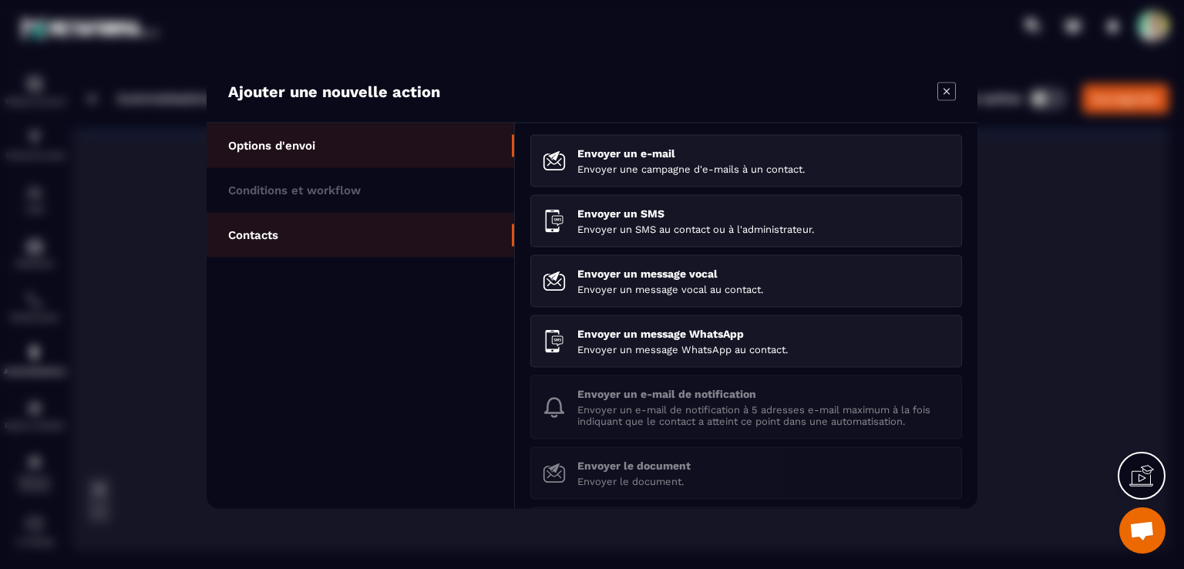
click at [250, 228] on p "Contacts" at bounding box center [253, 235] width 50 height 14
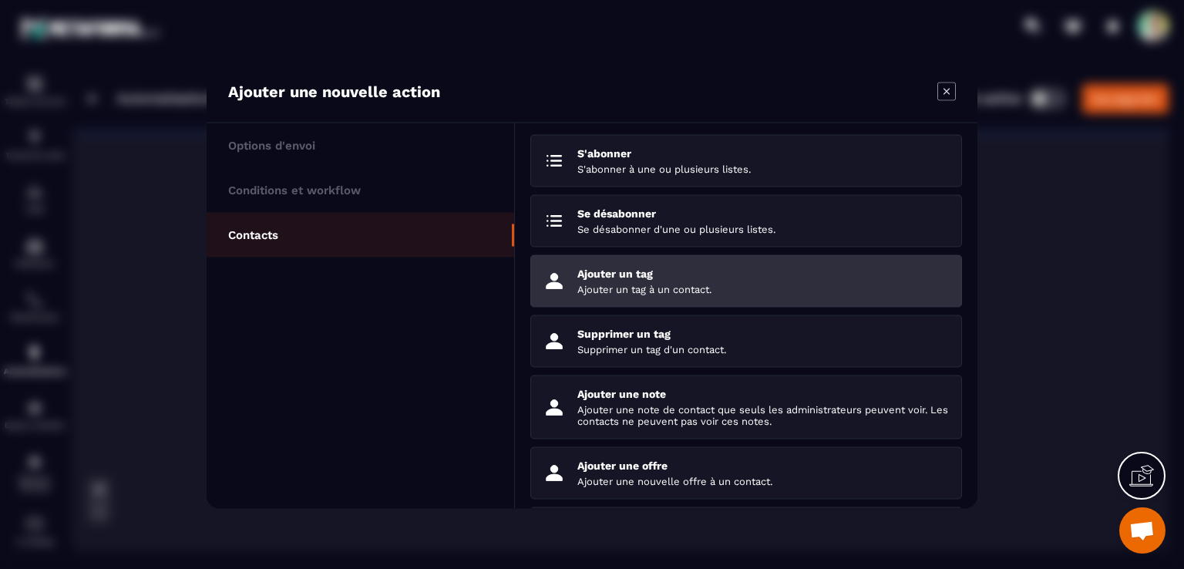
click at [623, 284] on p "Ajouter un tag à un contact." at bounding box center [763, 290] width 372 height 12
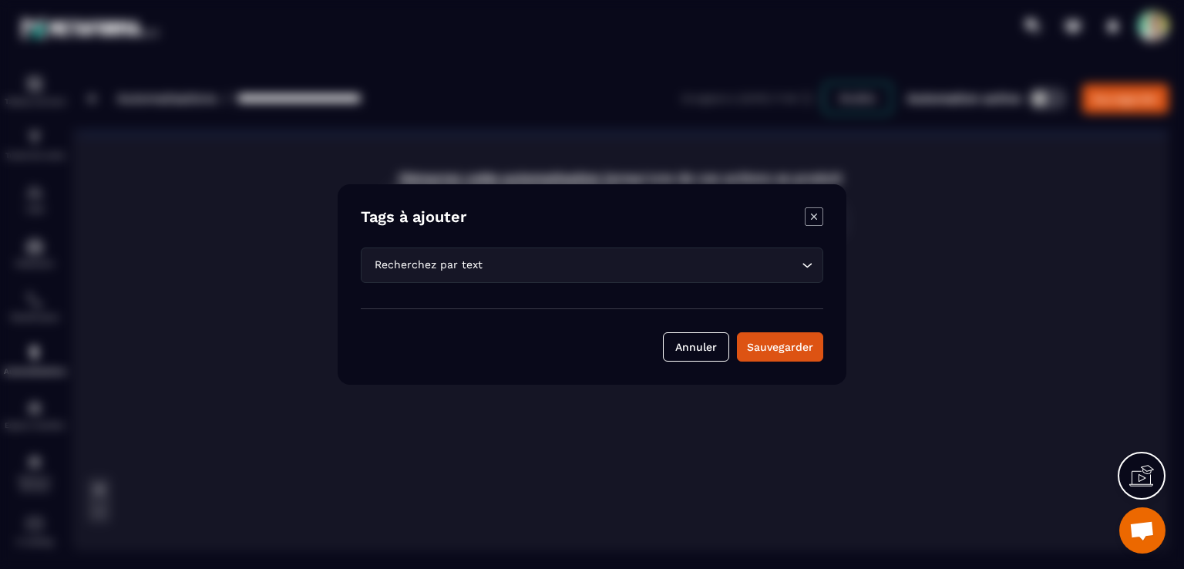
click at [508, 267] on input "Search for option" at bounding box center [642, 265] width 312 height 17
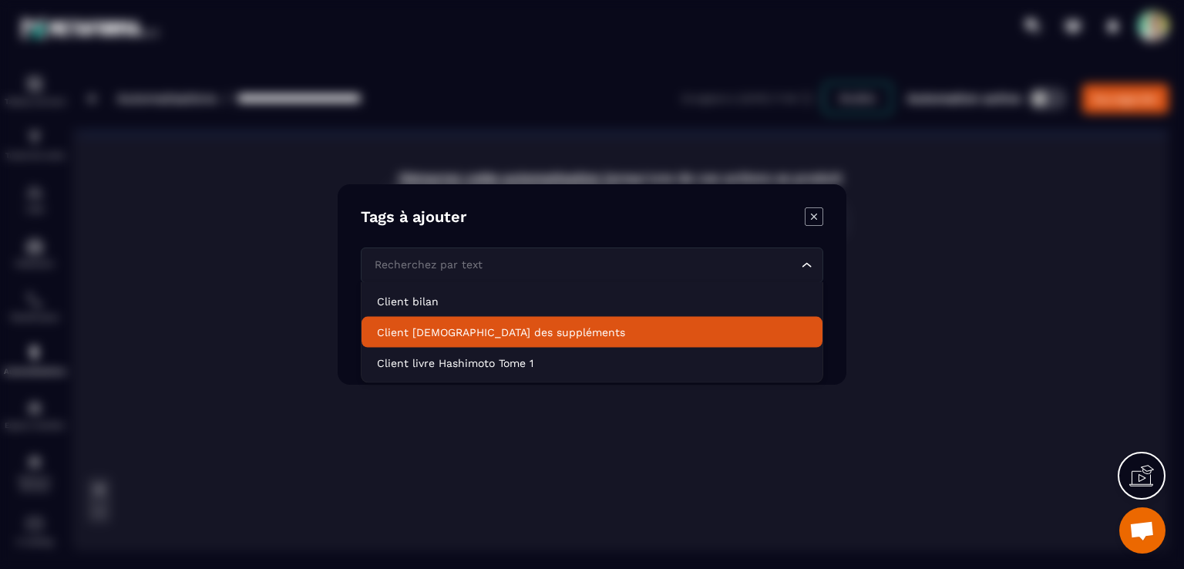
click at [474, 332] on p "Client [DEMOGRAPHIC_DATA] des suppléments" at bounding box center [592, 331] width 430 height 15
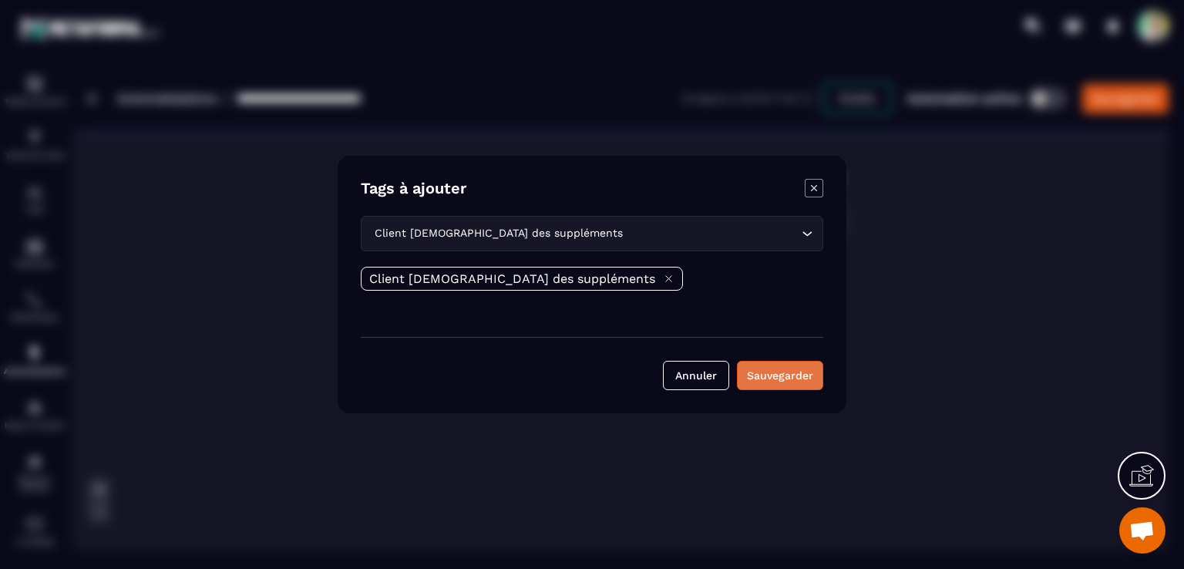
click at [786, 374] on button "Sauvegarder" at bounding box center [780, 375] width 86 height 29
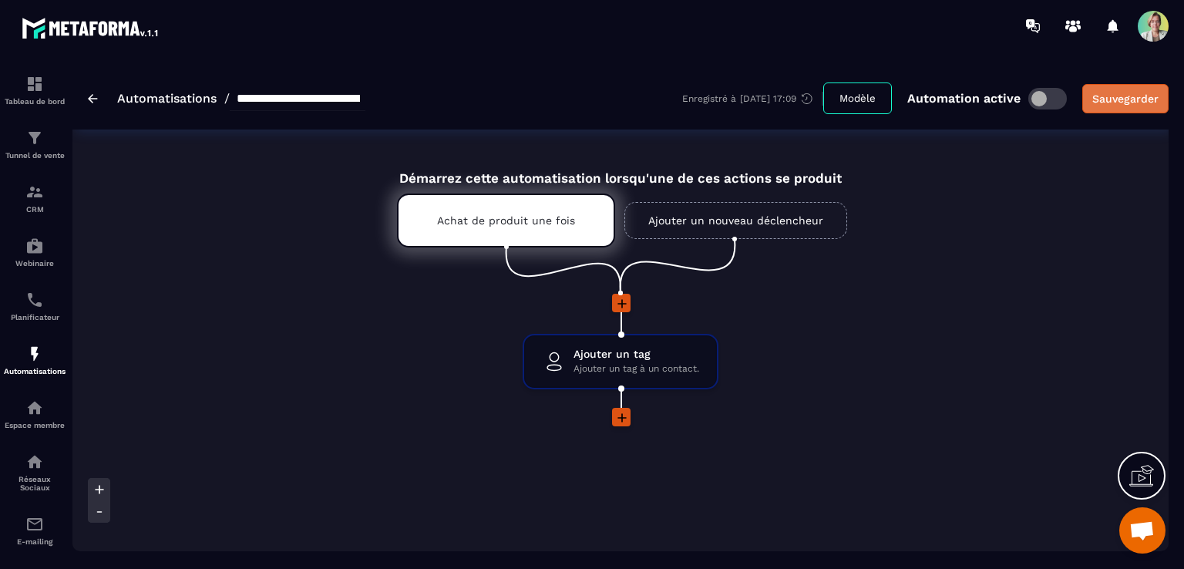
click at [1150, 96] on div "Sauvegarder" at bounding box center [1125, 98] width 66 height 15
click at [89, 96] on img at bounding box center [93, 98] width 10 height 9
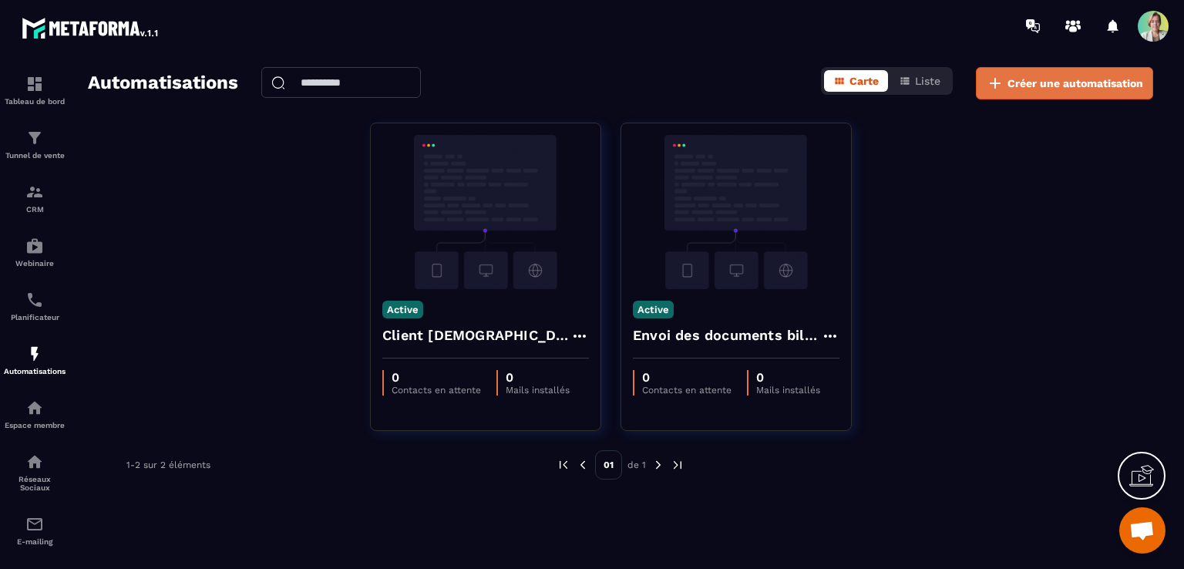
click at [1097, 81] on span "Créer une automatisation" at bounding box center [1075, 83] width 136 height 15
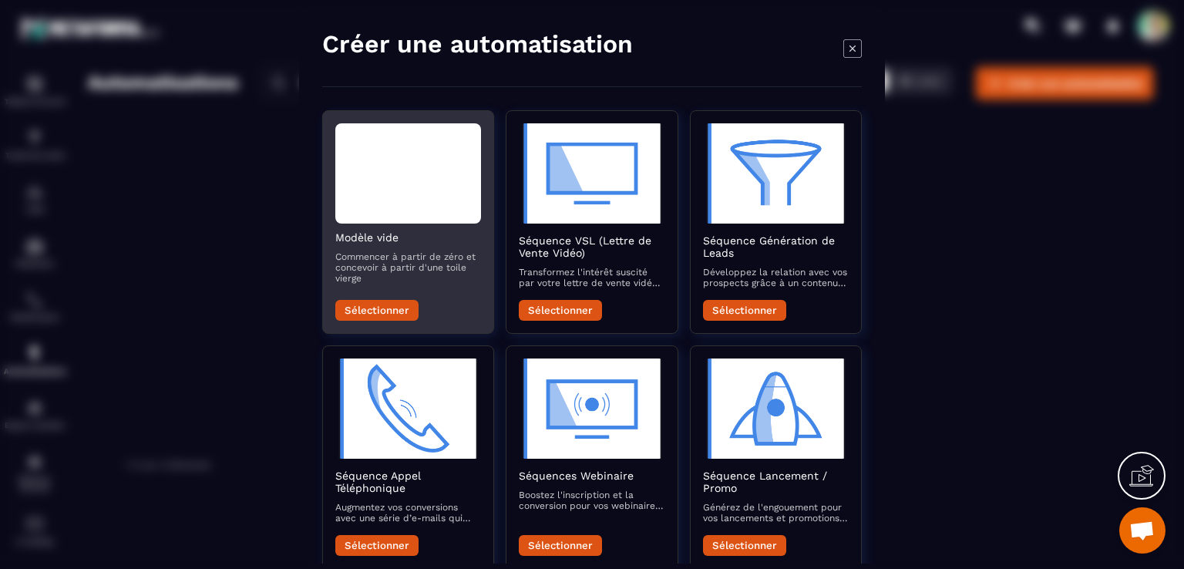
click at [401, 306] on button "Sélectionner" at bounding box center [376, 310] width 83 height 21
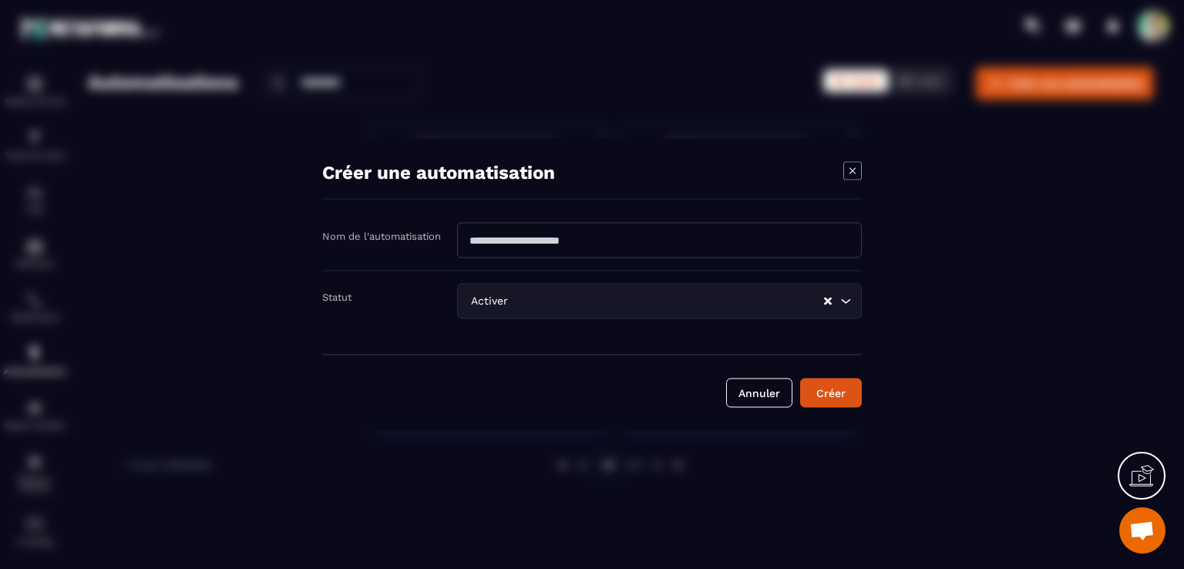
click at [647, 240] on input "Modal window" at bounding box center [659, 240] width 405 height 35
type input "**********"
click at [827, 395] on button "Créer" at bounding box center [831, 392] width 62 height 29
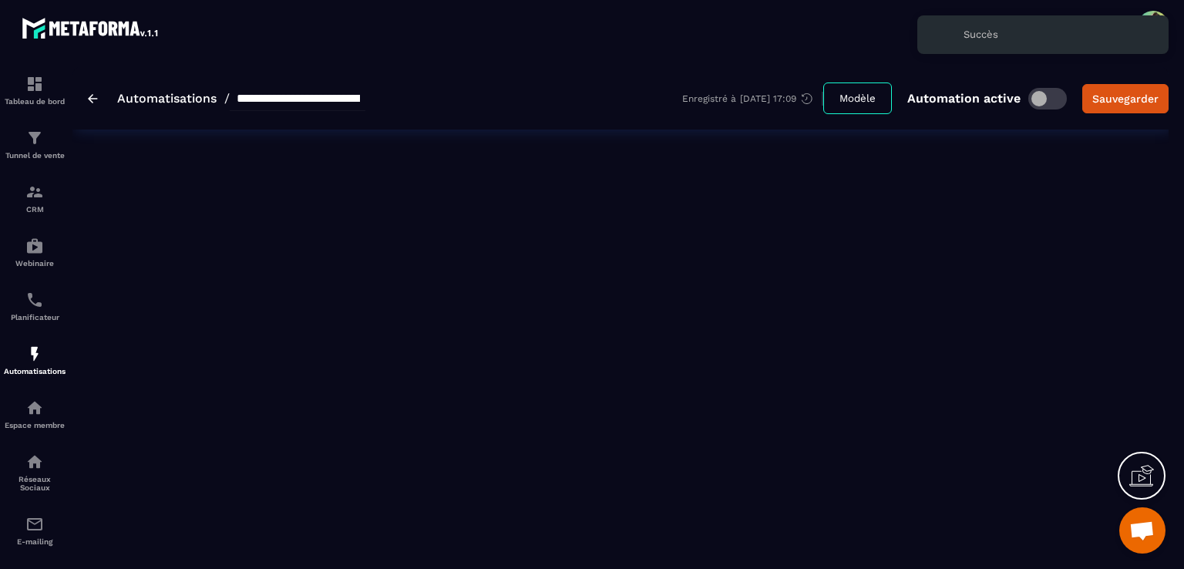
type input "**********"
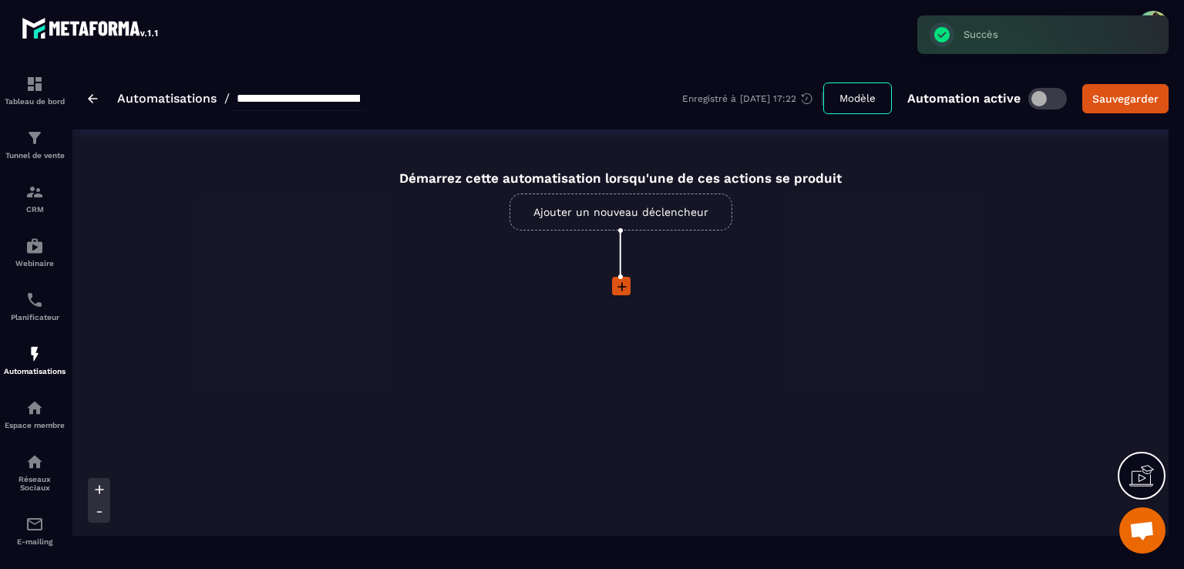
click at [628, 212] on link "Ajouter un nouveau déclencheur" at bounding box center [620, 211] width 223 height 37
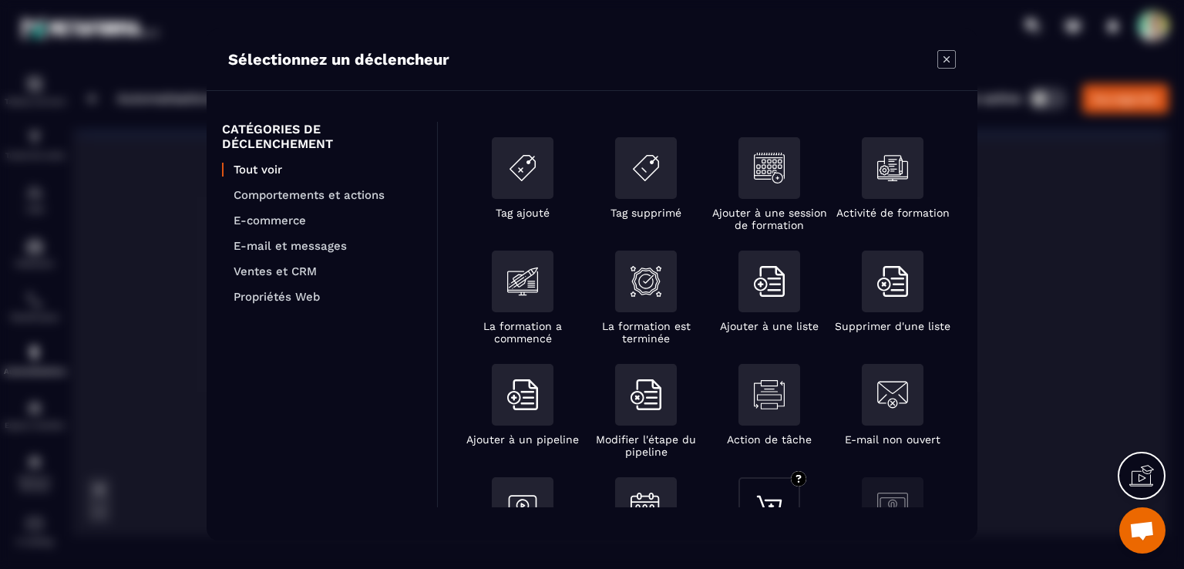
scroll to position [310, 0]
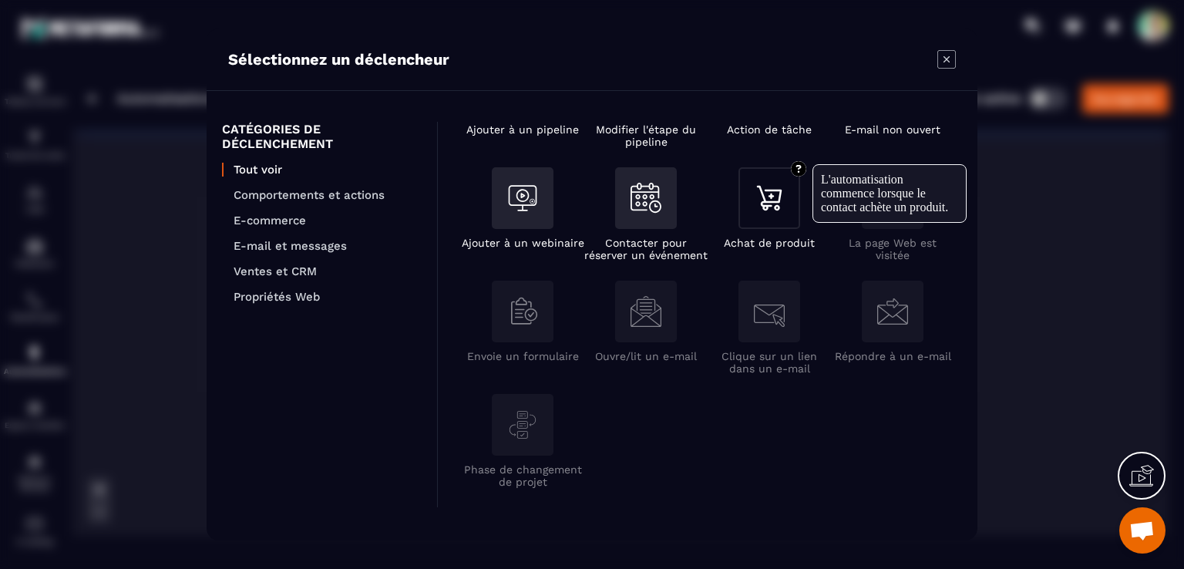
click at [776, 223] on div "Modal window" at bounding box center [769, 198] width 62 height 62
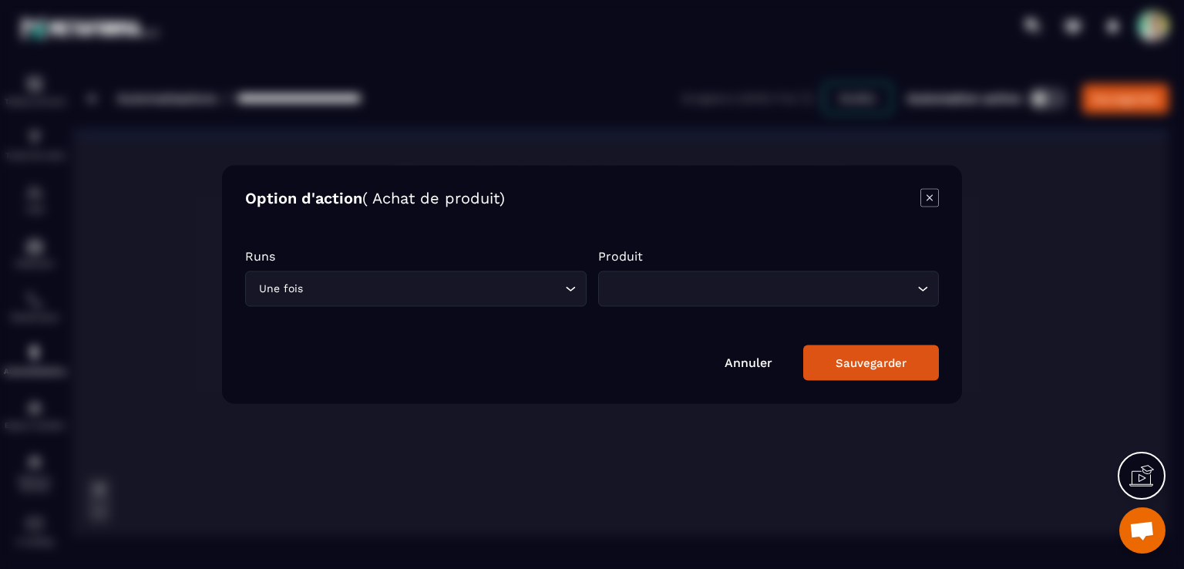
click at [631, 287] on input "Search for option" at bounding box center [761, 289] width 306 height 17
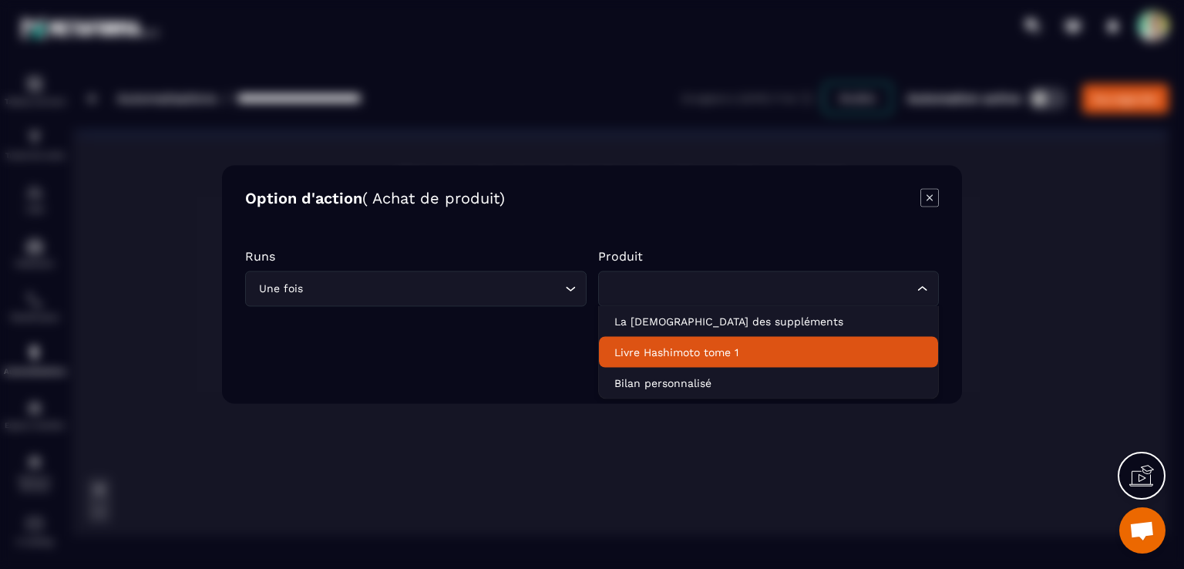
click at [649, 346] on p "Livre Hashimoto tome 1" at bounding box center [768, 351] width 309 height 15
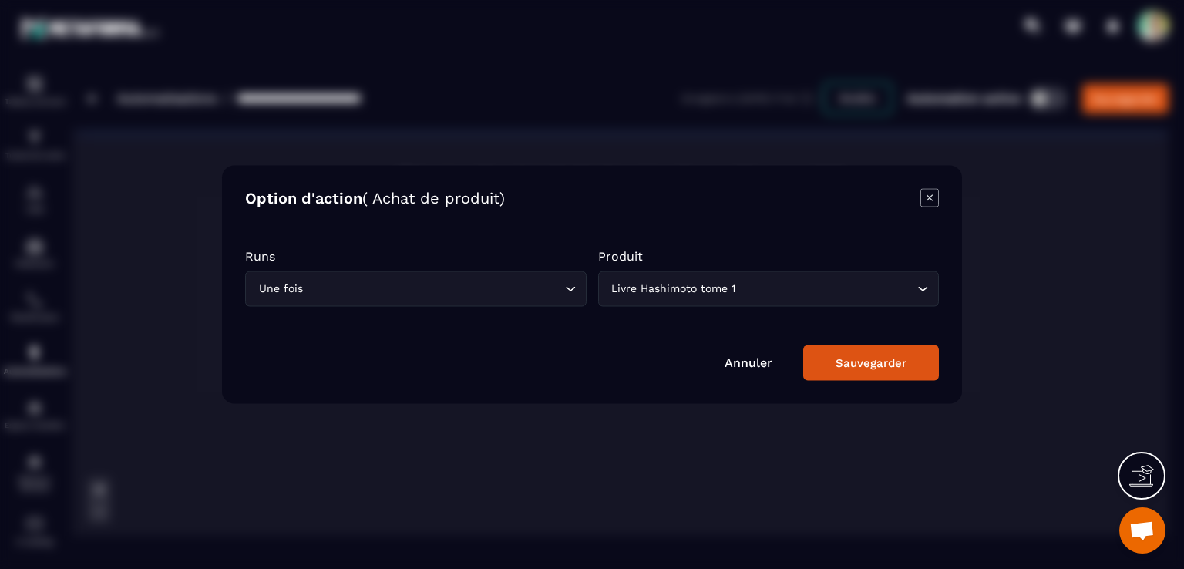
click at [884, 364] on div "Sauvegarder" at bounding box center [870, 363] width 71 height 14
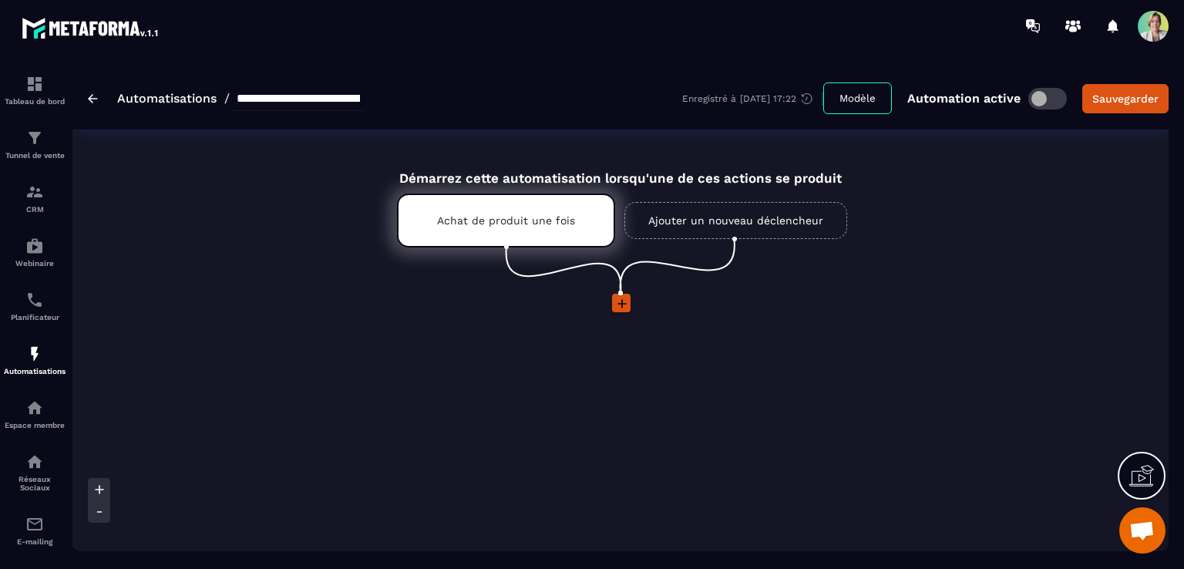
click at [616, 297] on icon at bounding box center [621, 303] width 15 height 15
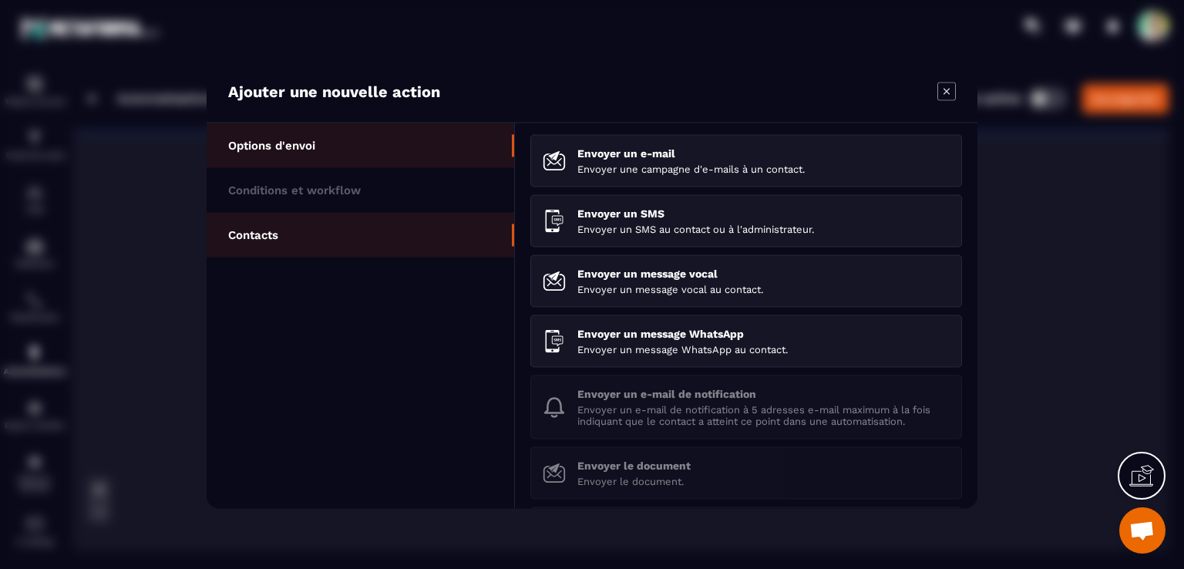
click at [273, 228] on p "Contacts" at bounding box center [253, 235] width 50 height 14
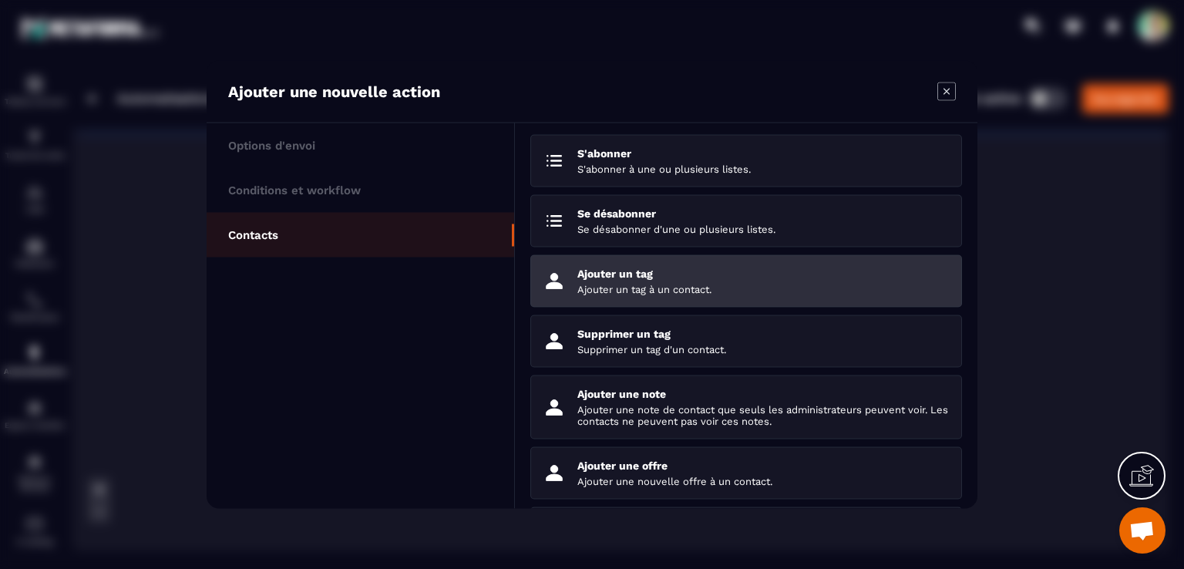
click at [691, 284] on p "Ajouter un tag à un contact." at bounding box center [763, 290] width 372 height 12
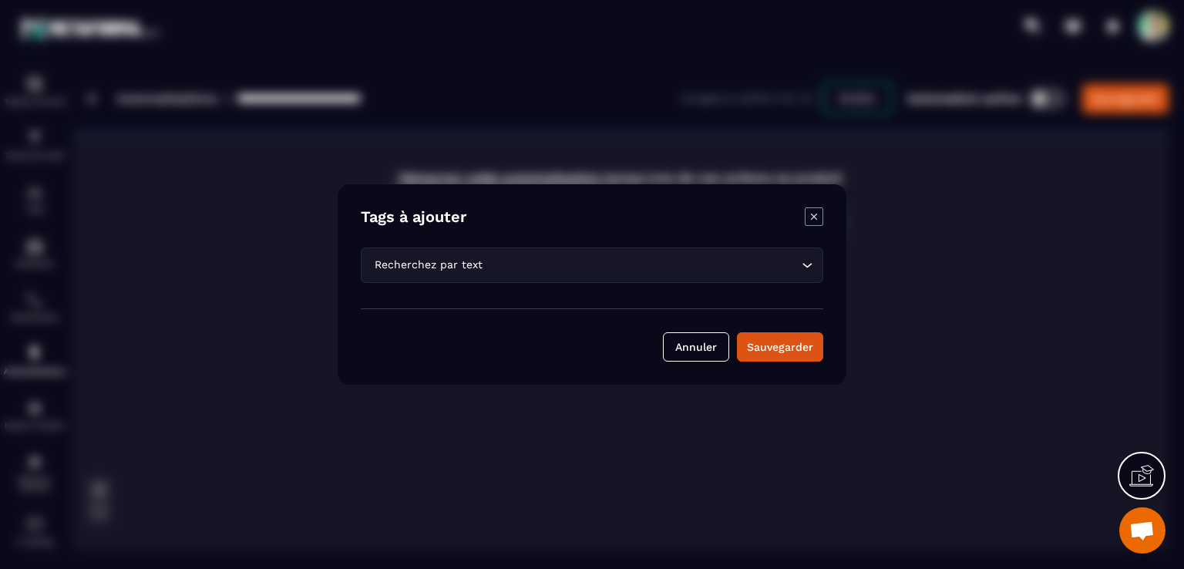
click at [561, 272] on input "Search for option" at bounding box center [642, 265] width 312 height 17
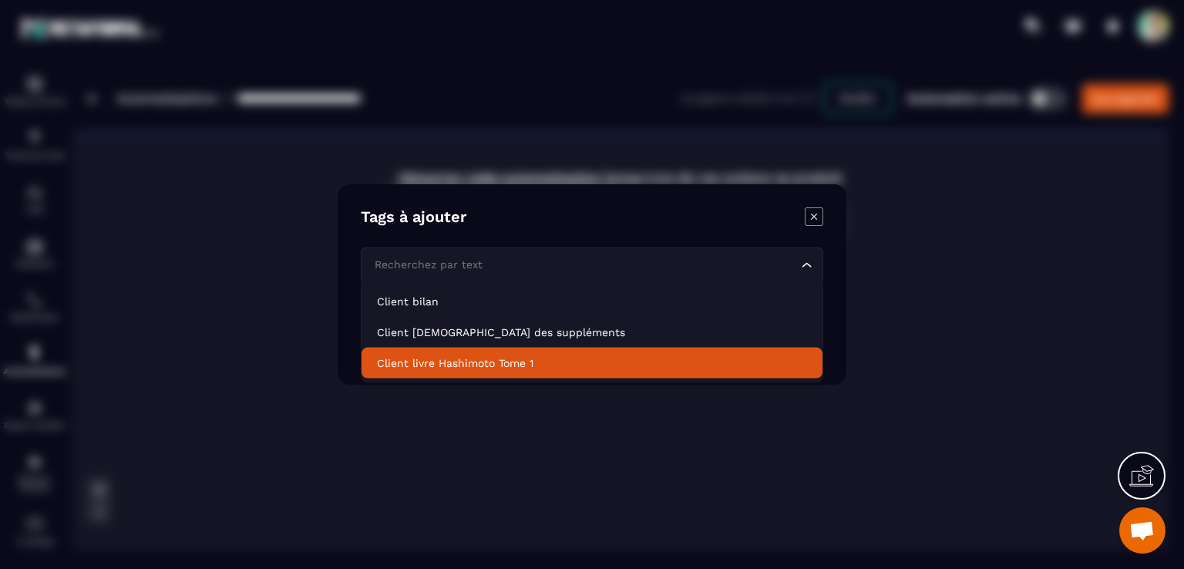
click at [490, 361] on p "Client livre Hashimoto Tome 1" at bounding box center [592, 362] width 430 height 15
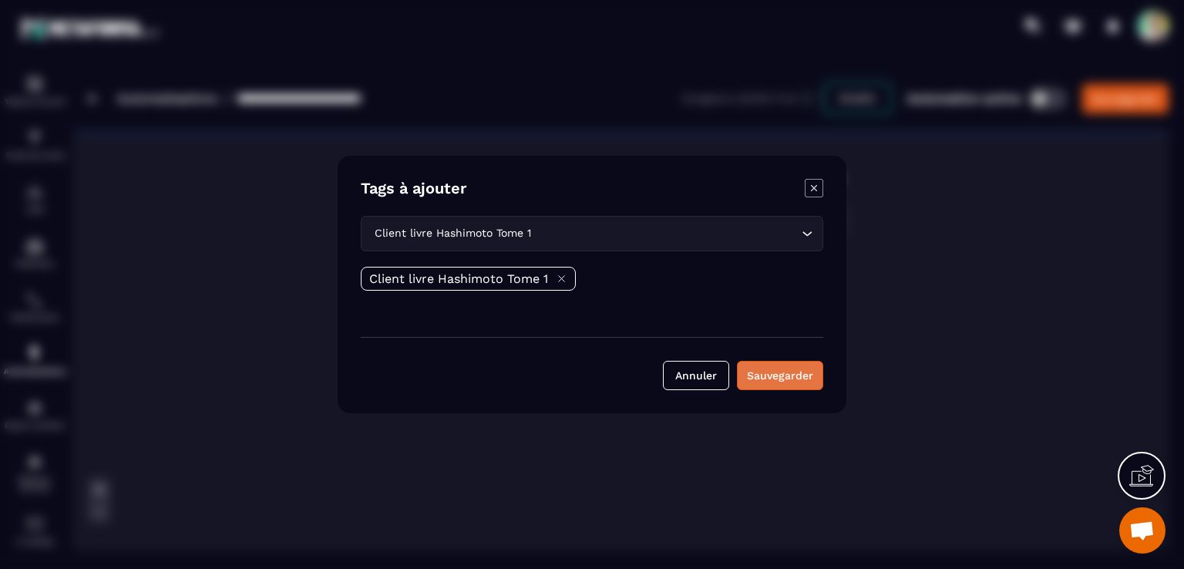
click at [753, 373] on button "Sauvegarder" at bounding box center [780, 375] width 86 height 29
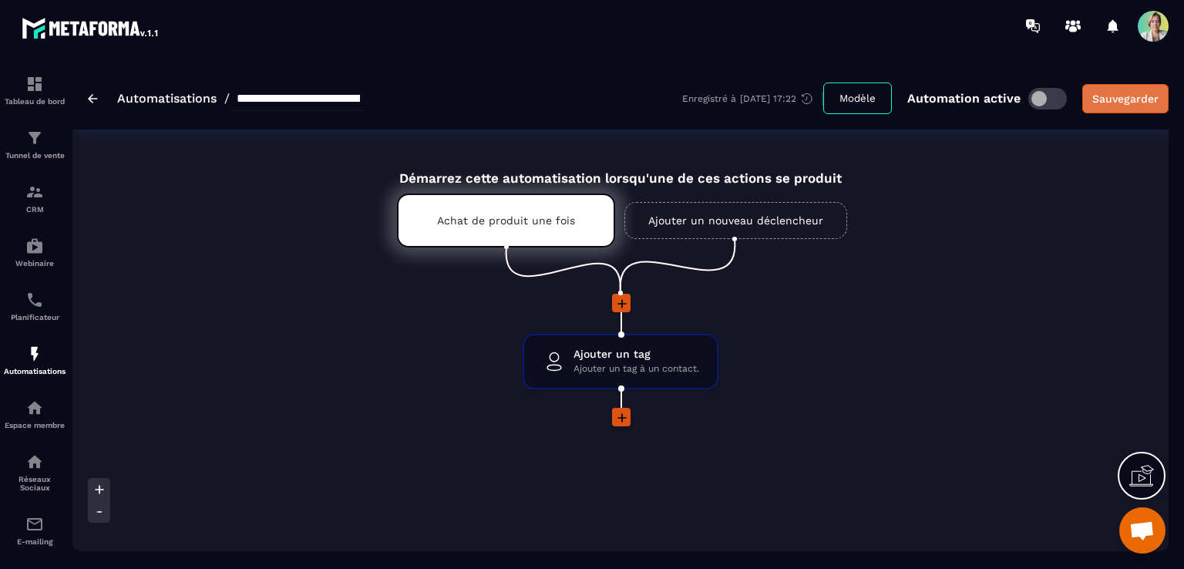
click at [1144, 96] on div "Sauvegarder" at bounding box center [1125, 98] width 66 height 15
click at [39, 150] on div "Tunnel de vente" at bounding box center [35, 144] width 62 height 31
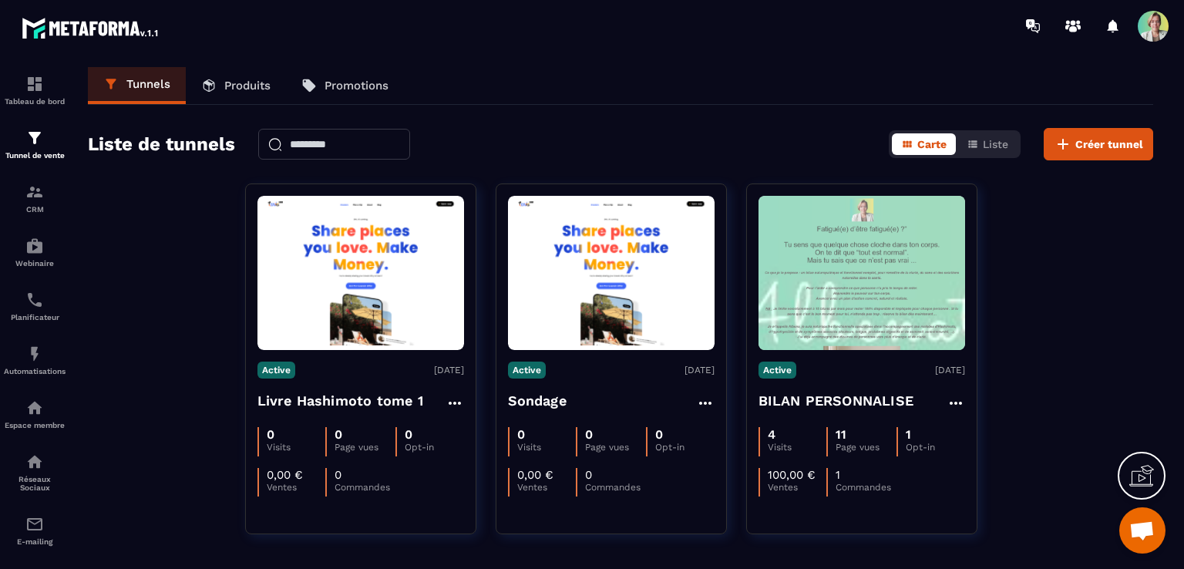
click at [239, 79] on p "Produits" at bounding box center [247, 86] width 46 height 14
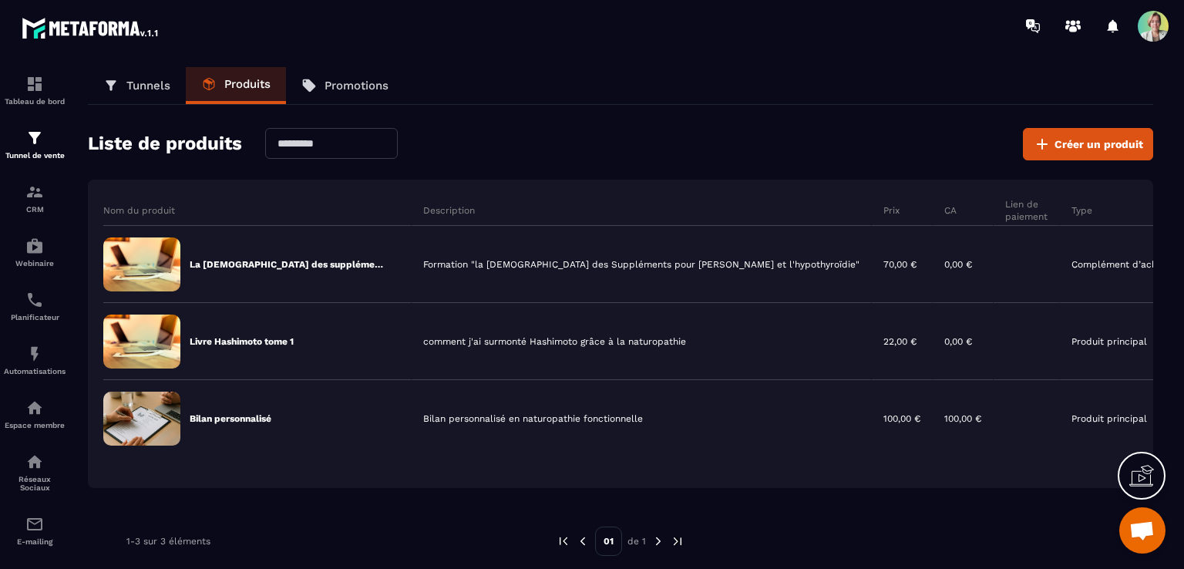
click at [136, 84] on p "Tunnels" at bounding box center [148, 86] width 44 height 14
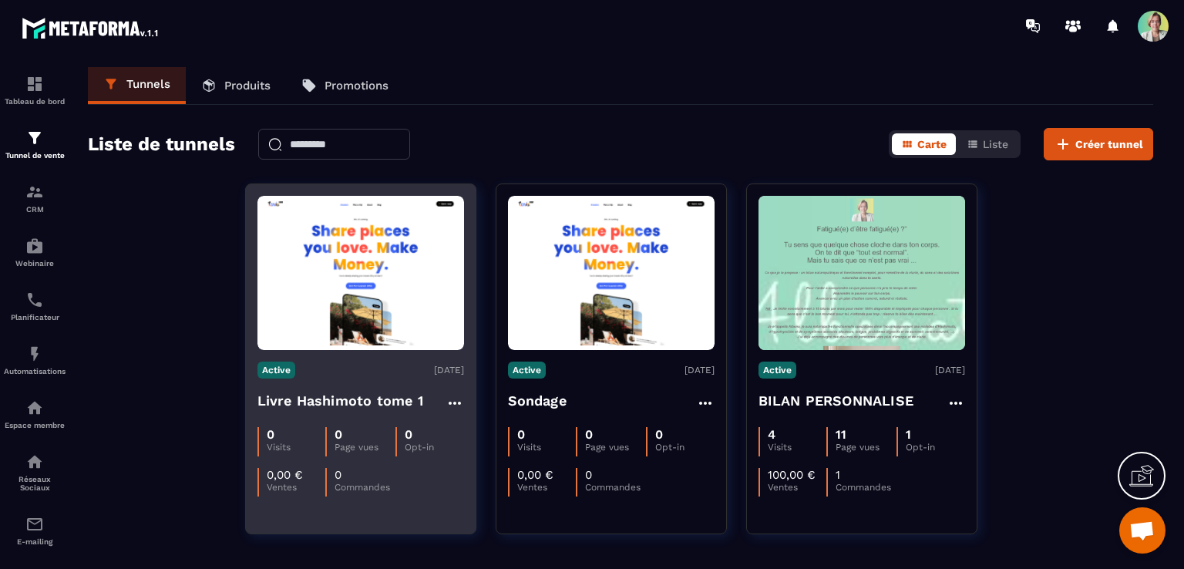
click at [451, 400] on icon at bounding box center [454, 403] width 18 height 18
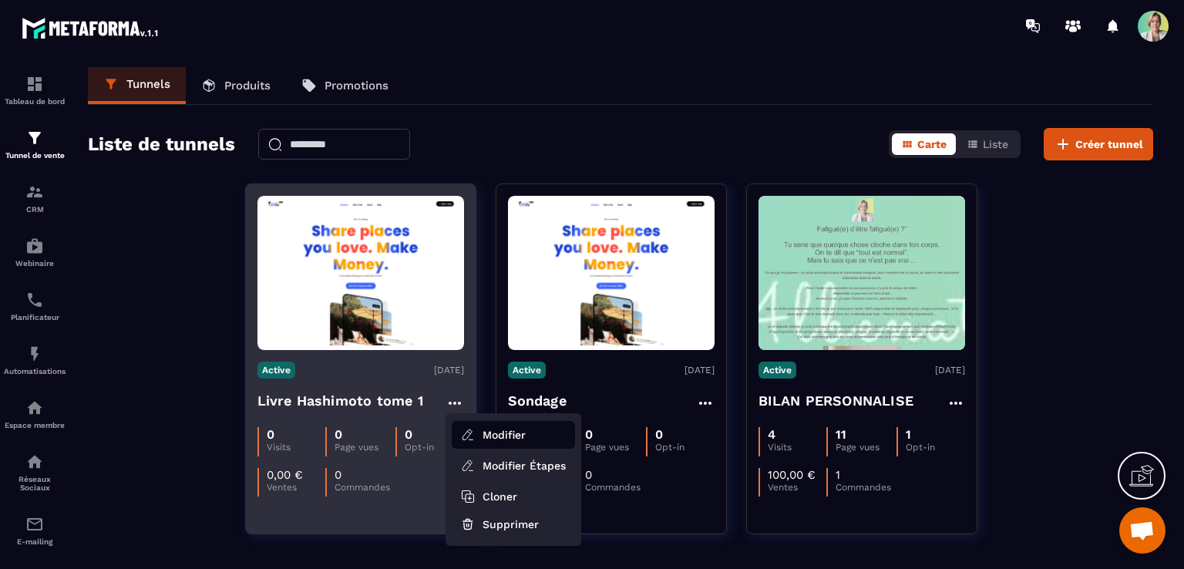
click at [478, 432] on button "Modifier" at bounding box center [513, 435] width 123 height 28
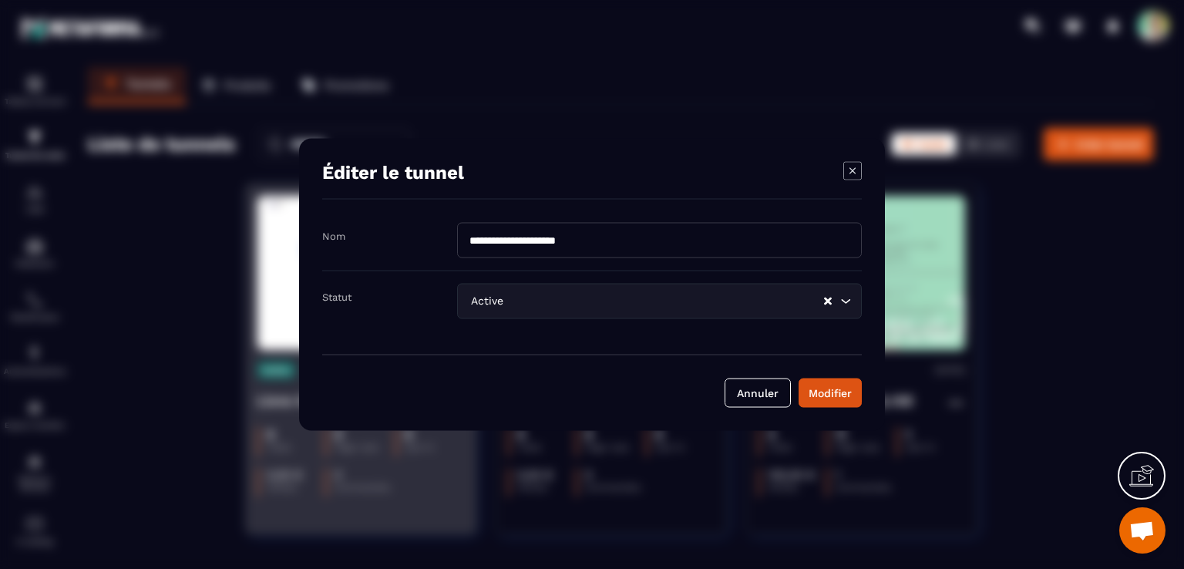
click at [664, 232] on input "**********" at bounding box center [659, 240] width 405 height 35
type input "**********"
click at [823, 395] on div "Modifier" at bounding box center [829, 392] width 43 height 15
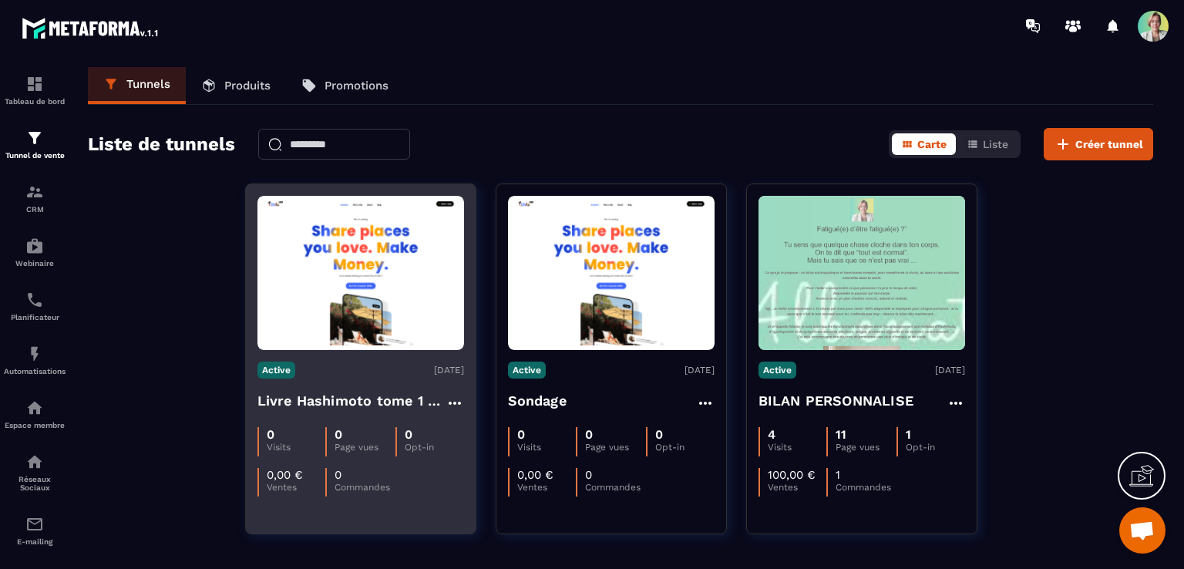
click at [453, 402] on icon at bounding box center [454, 403] width 12 height 3
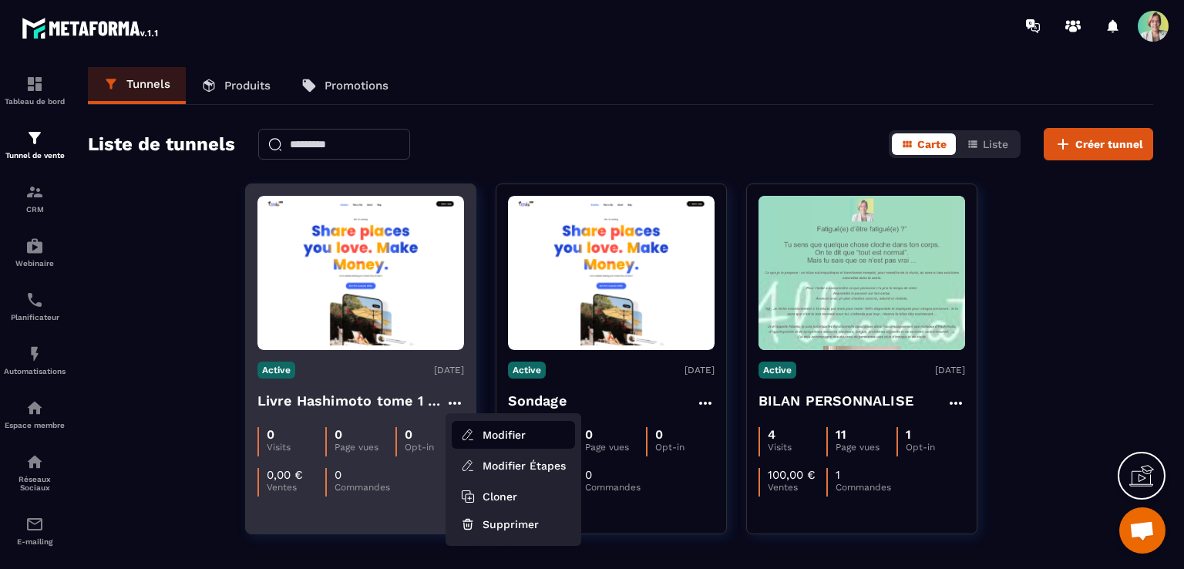
click at [499, 429] on button "Modifier" at bounding box center [513, 435] width 123 height 28
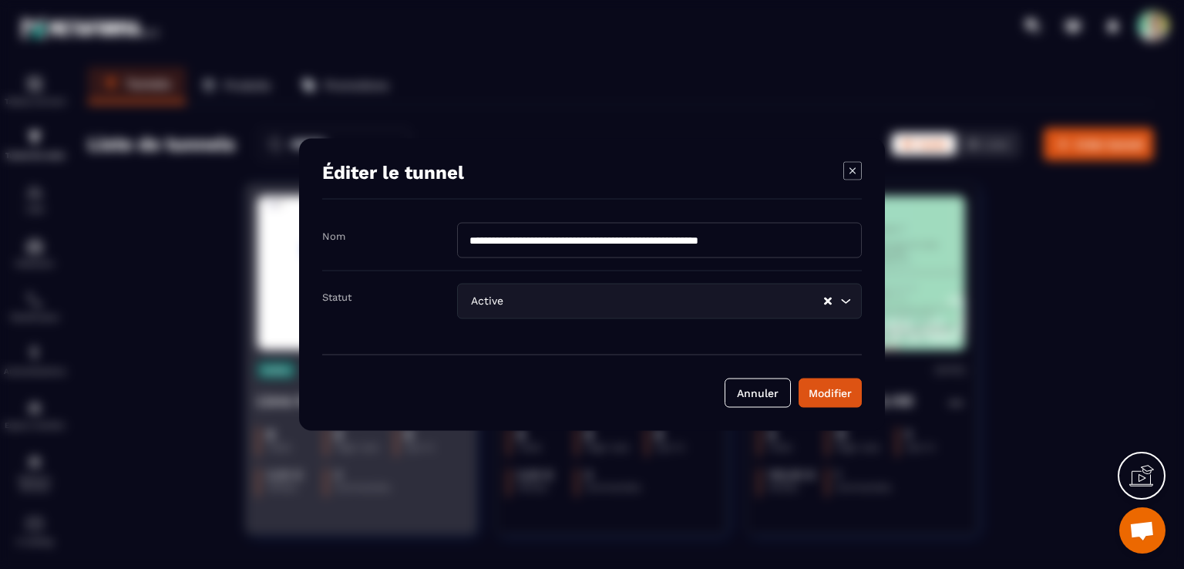
drag, startPoint x: 556, startPoint y: 239, endPoint x: 592, endPoint y: 244, distance: 35.9
click at [592, 244] on input "**********" at bounding box center [659, 240] width 405 height 35
type input "**********"
click at [825, 391] on div "Modifier" at bounding box center [829, 392] width 43 height 15
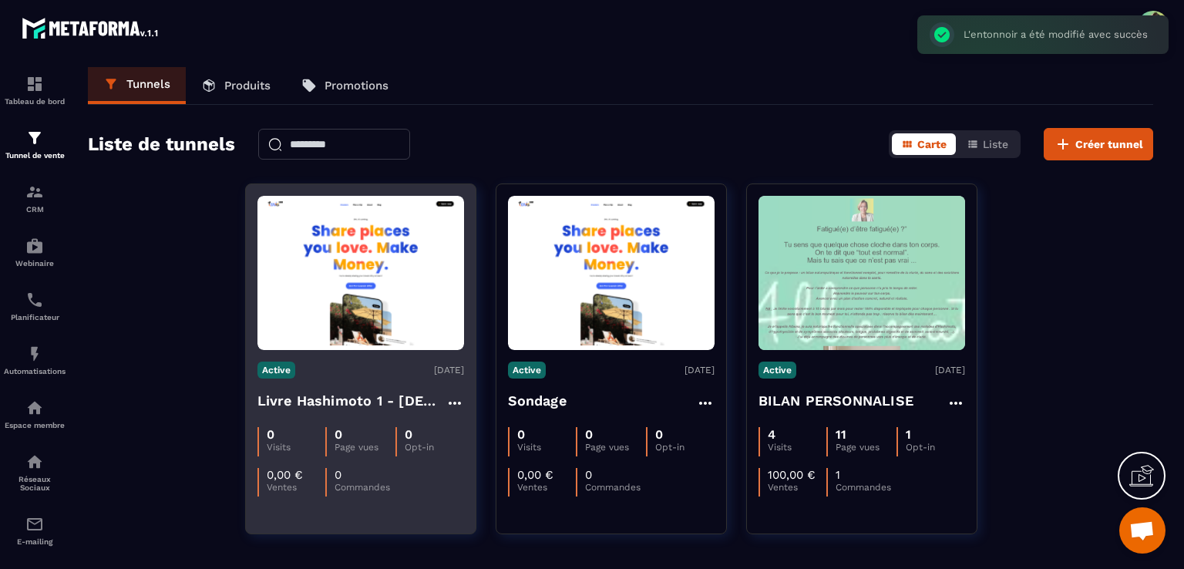
click at [368, 306] on img at bounding box center [360, 273] width 207 height 146
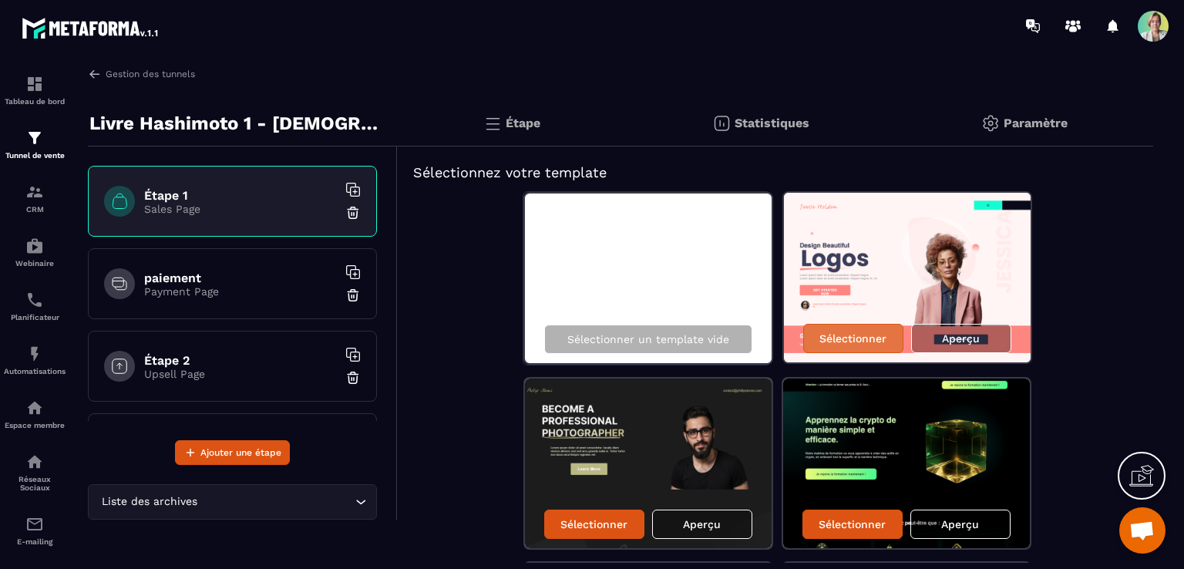
click at [873, 341] on p "Sélectionner" at bounding box center [852, 338] width 67 height 12
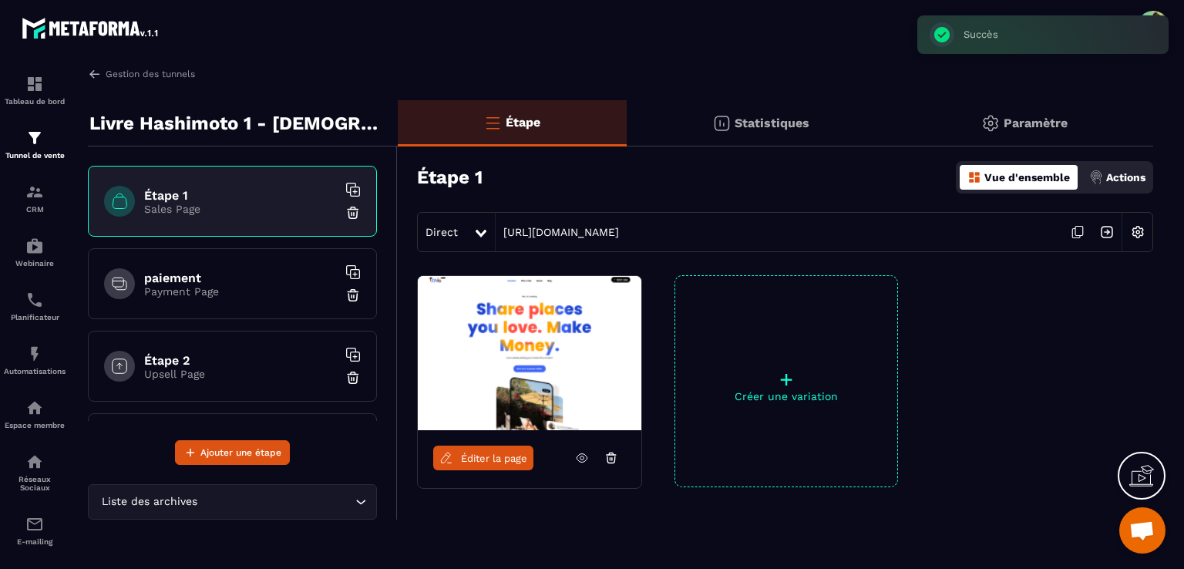
click at [182, 289] on p "Payment Page" at bounding box center [240, 291] width 193 height 12
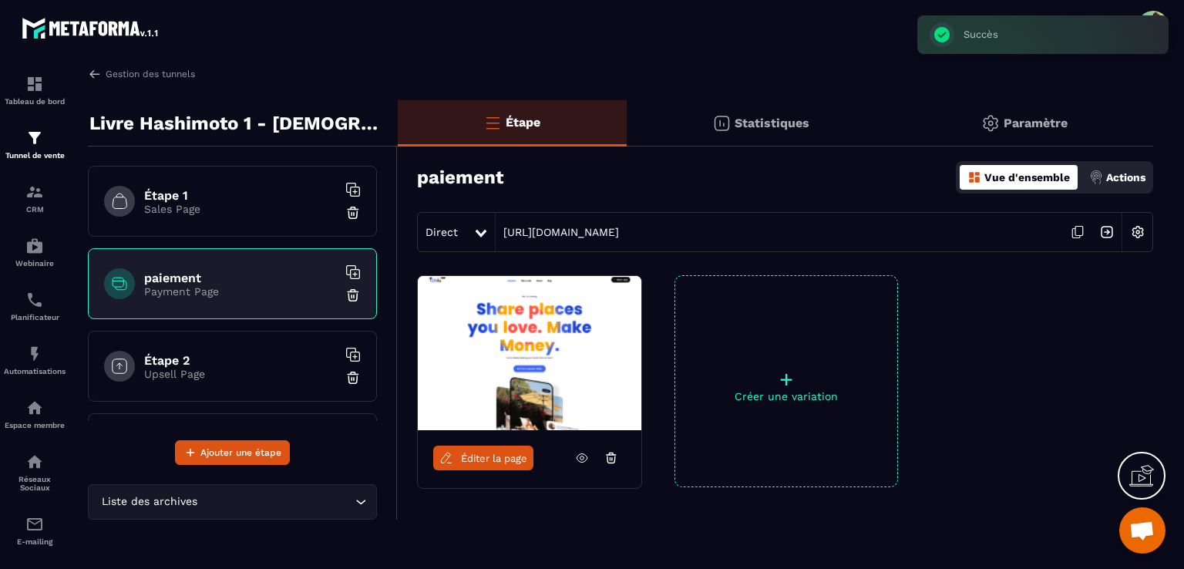
click at [470, 455] on span "Éditer la page" at bounding box center [494, 458] width 66 height 12
